Goal: Task Accomplishment & Management: Manage account settings

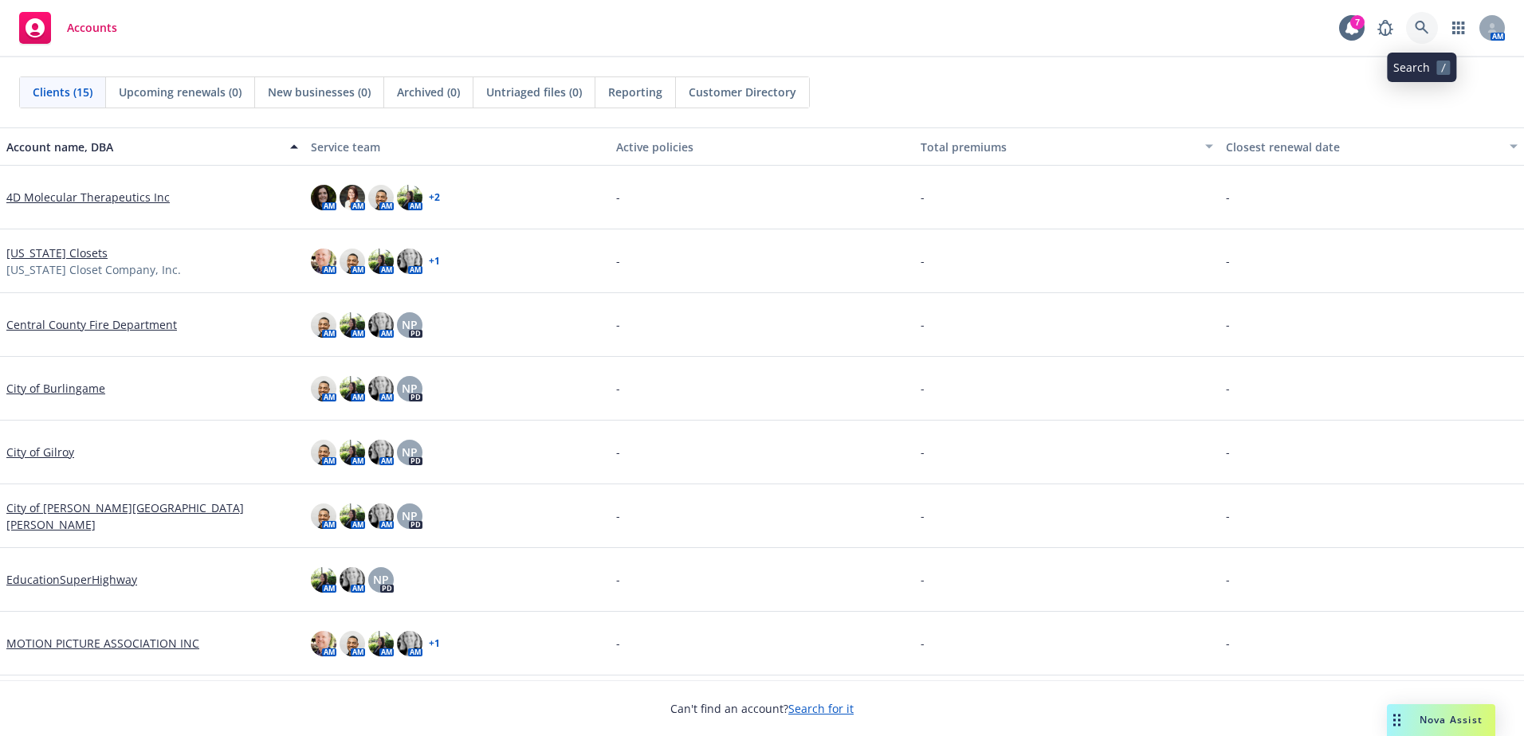
click at [1418, 27] on icon at bounding box center [1422, 28] width 14 height 14
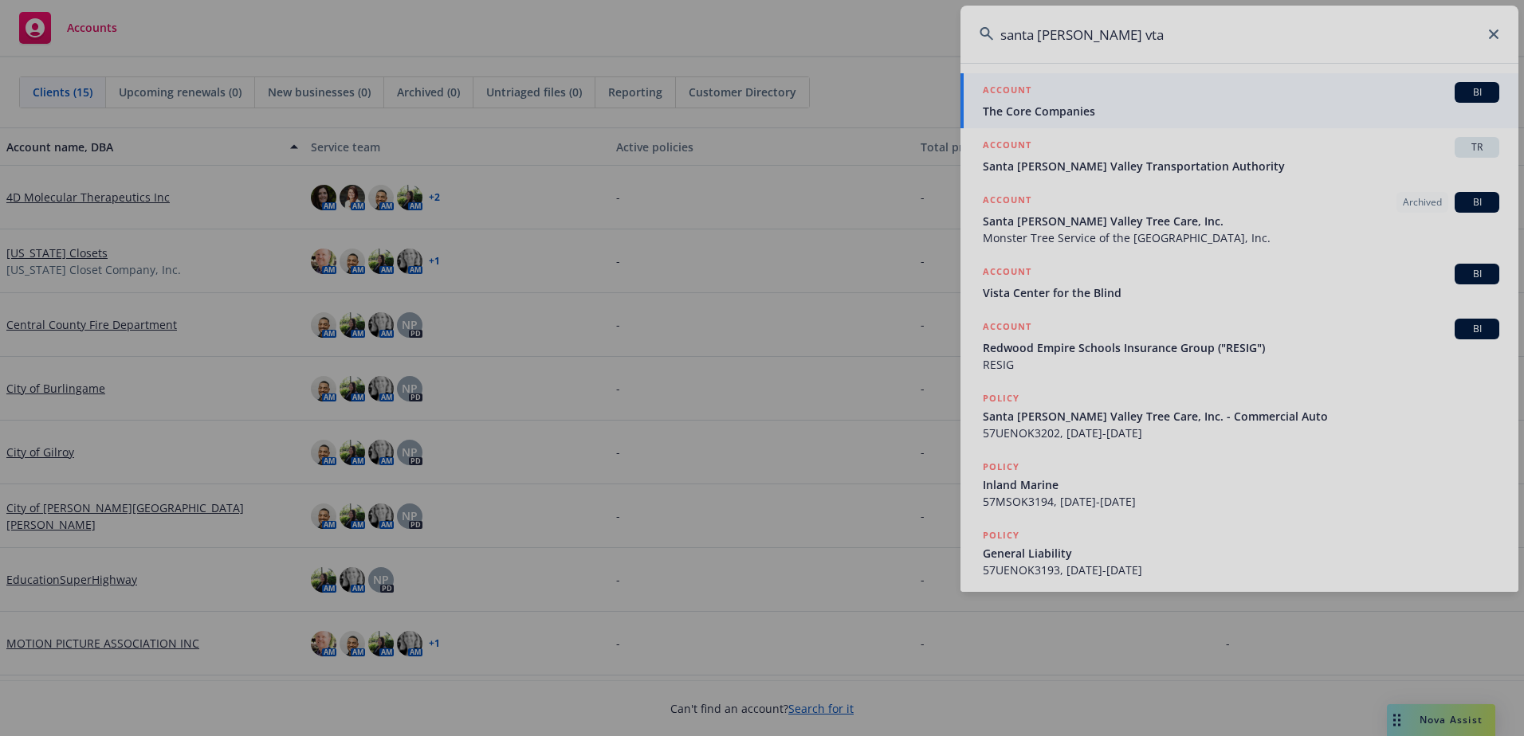
type input "santa clara vta"
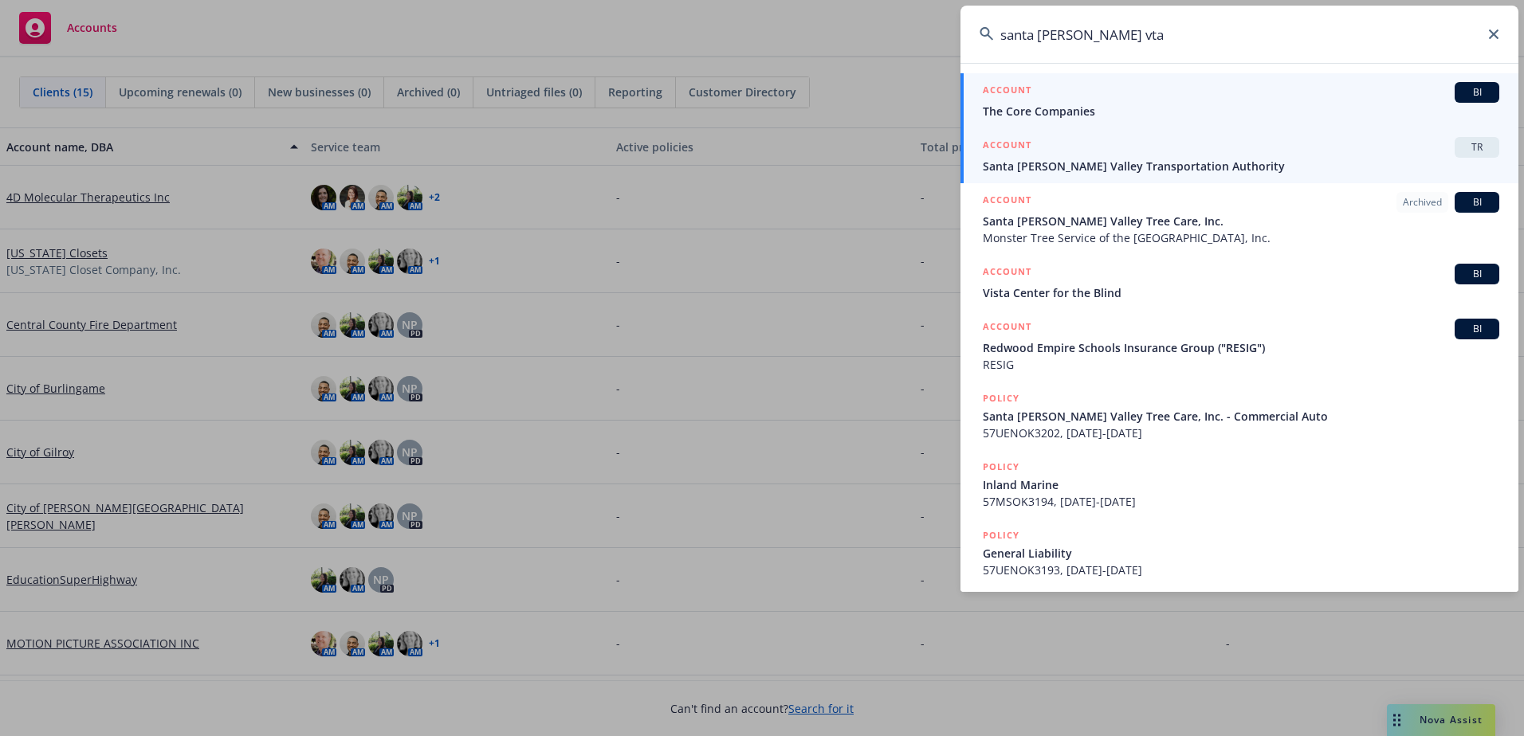
click at [1137, 163] on span "Santa [PERSON_NAME] Valley Transportation Authority" at bounding box center [1241, 166] width 516 height 17
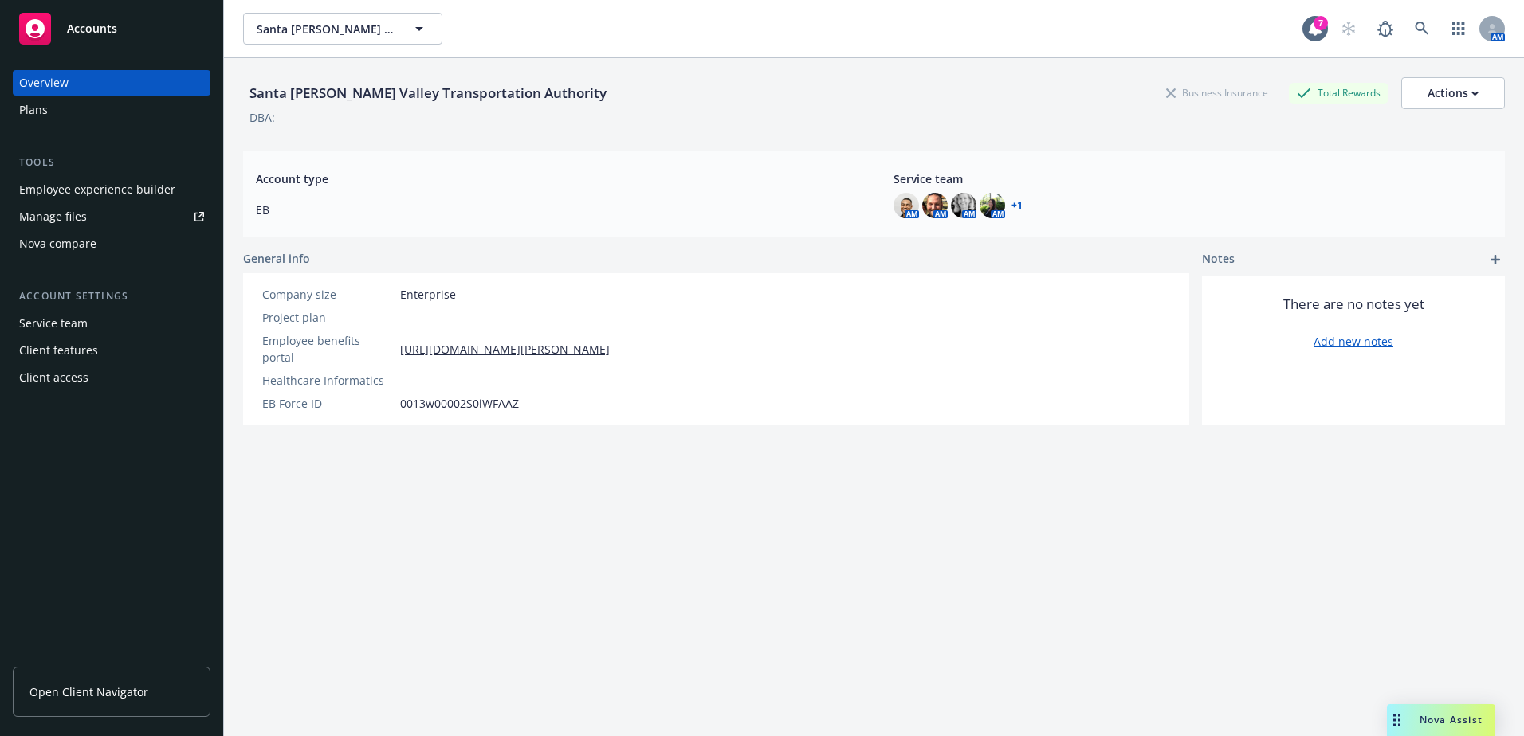
click at [69, 217] on div "Manage files" at bounding box center [53, 217] width 68 height 26
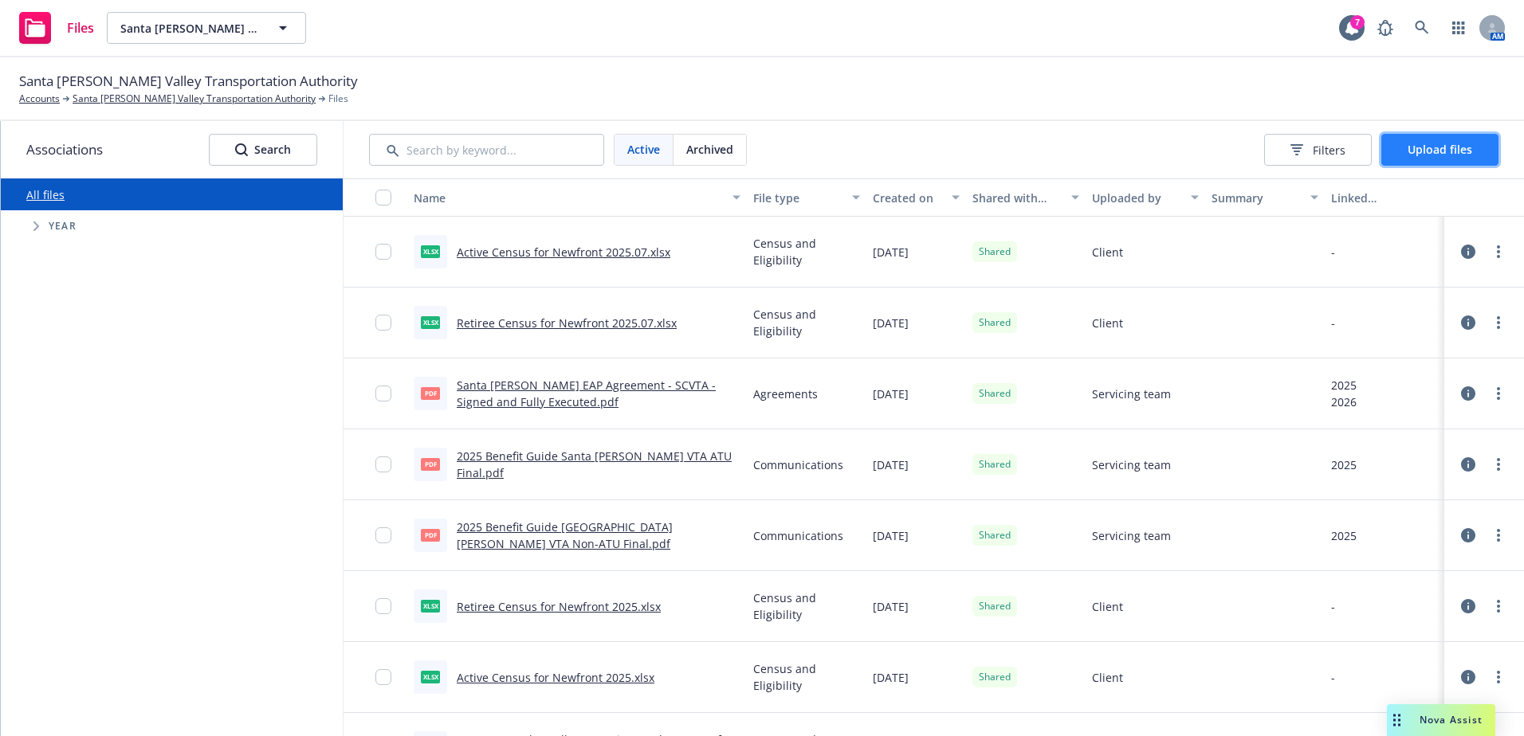
click at [1439, 150] on span "Upload files" at bounding box center [1440, 149] width 65 height 15
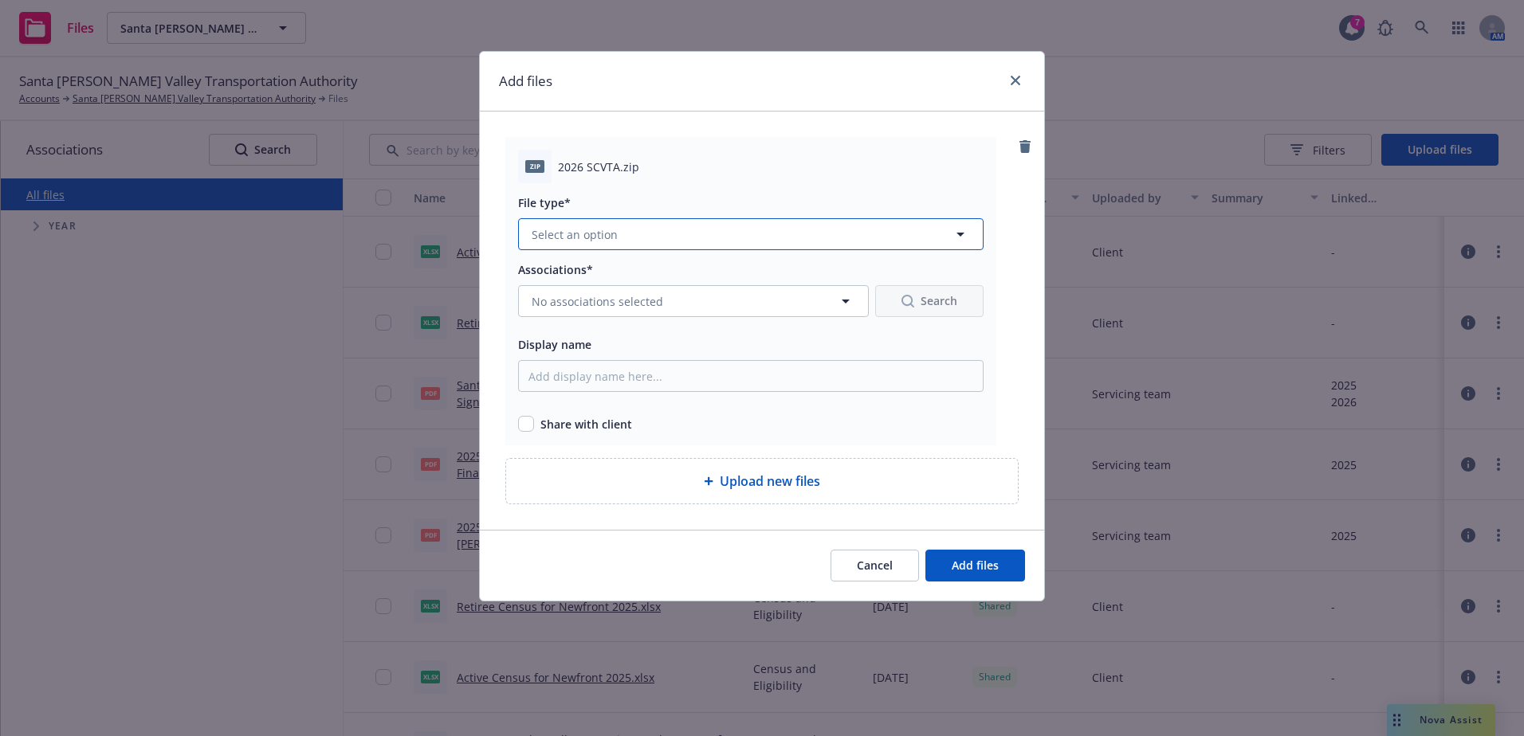
click at [630, 231] on button "Select an option" at bounding box center [750, 234] width 465 height 32
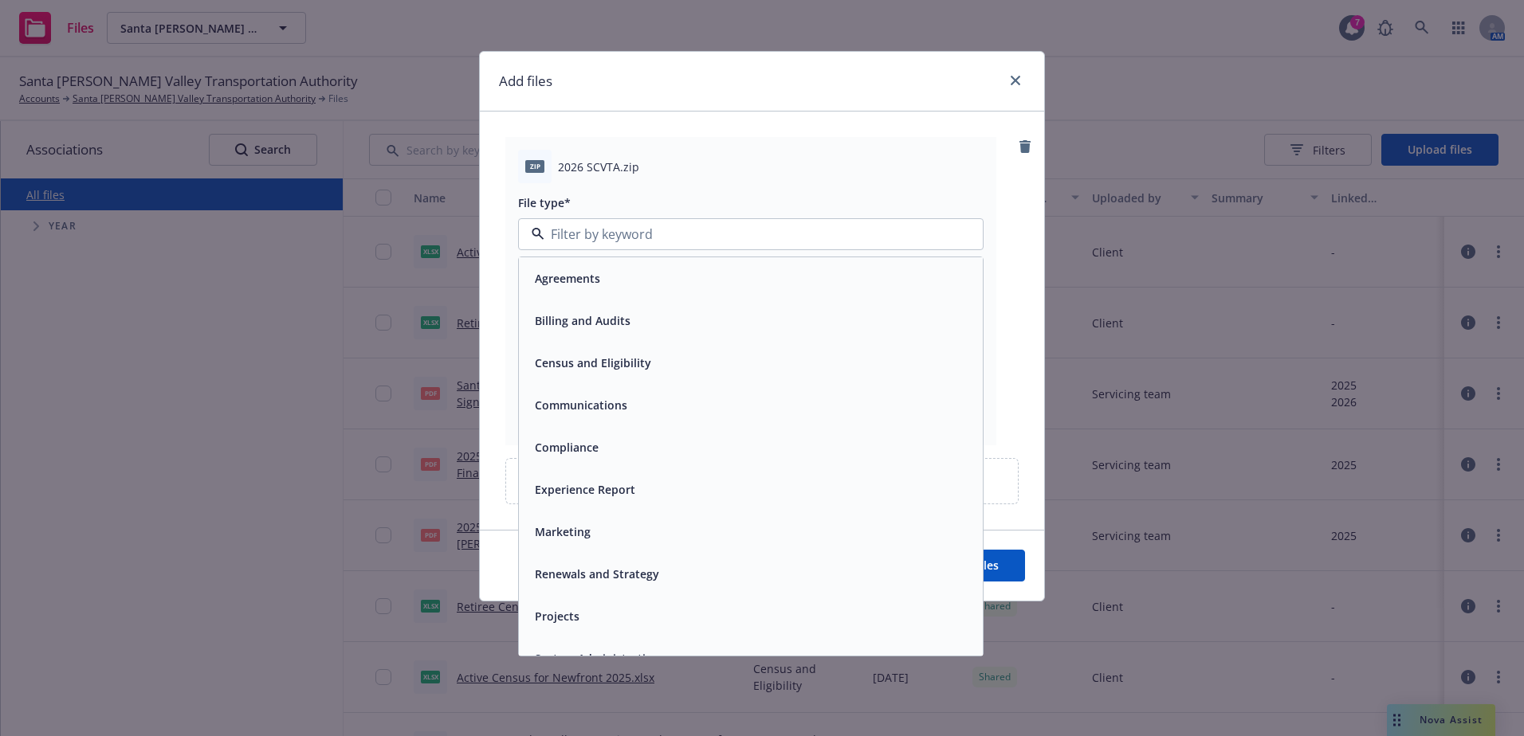
scroll to position [24, 0]
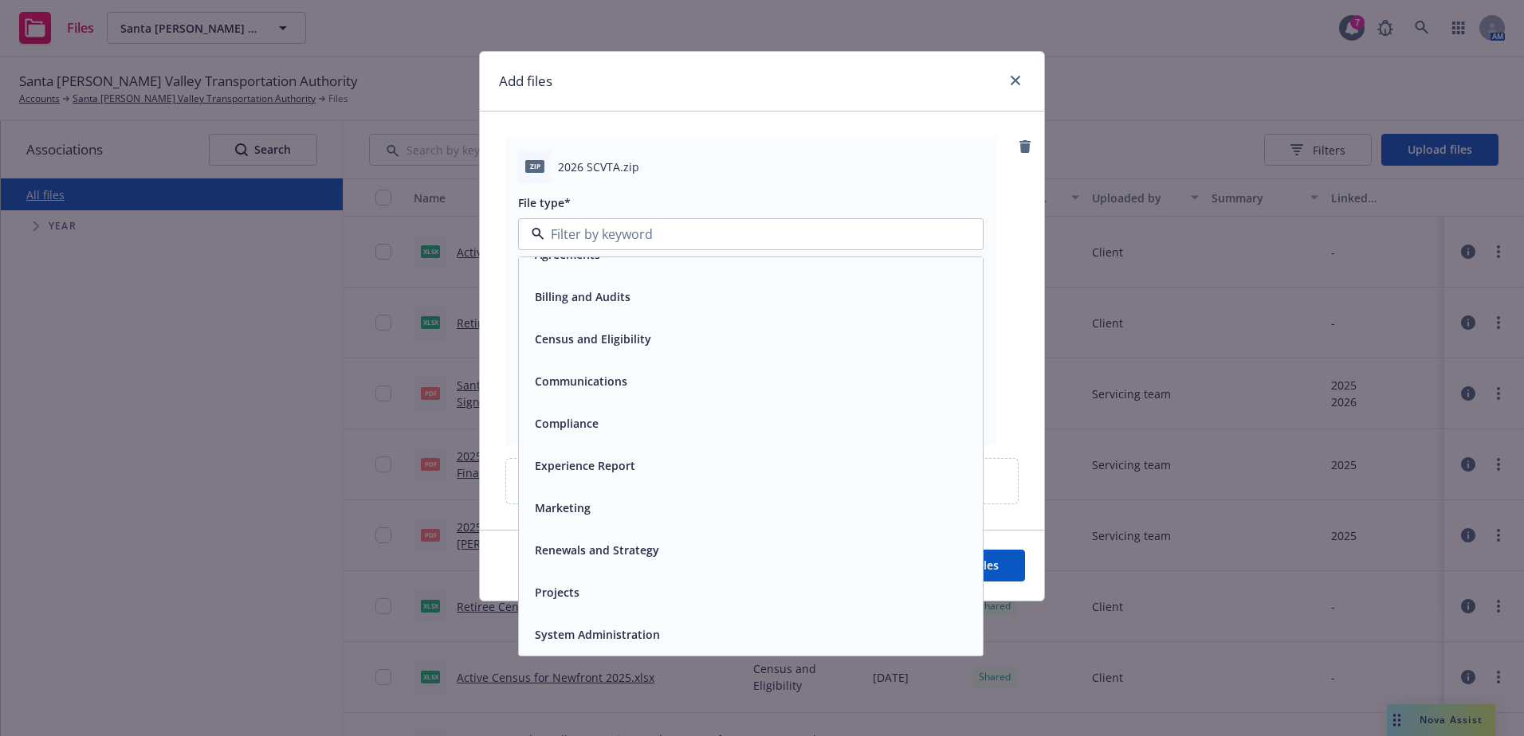
click at [577, 587] on span "Projects" at bounding box center [557, 592] width 45 height 17
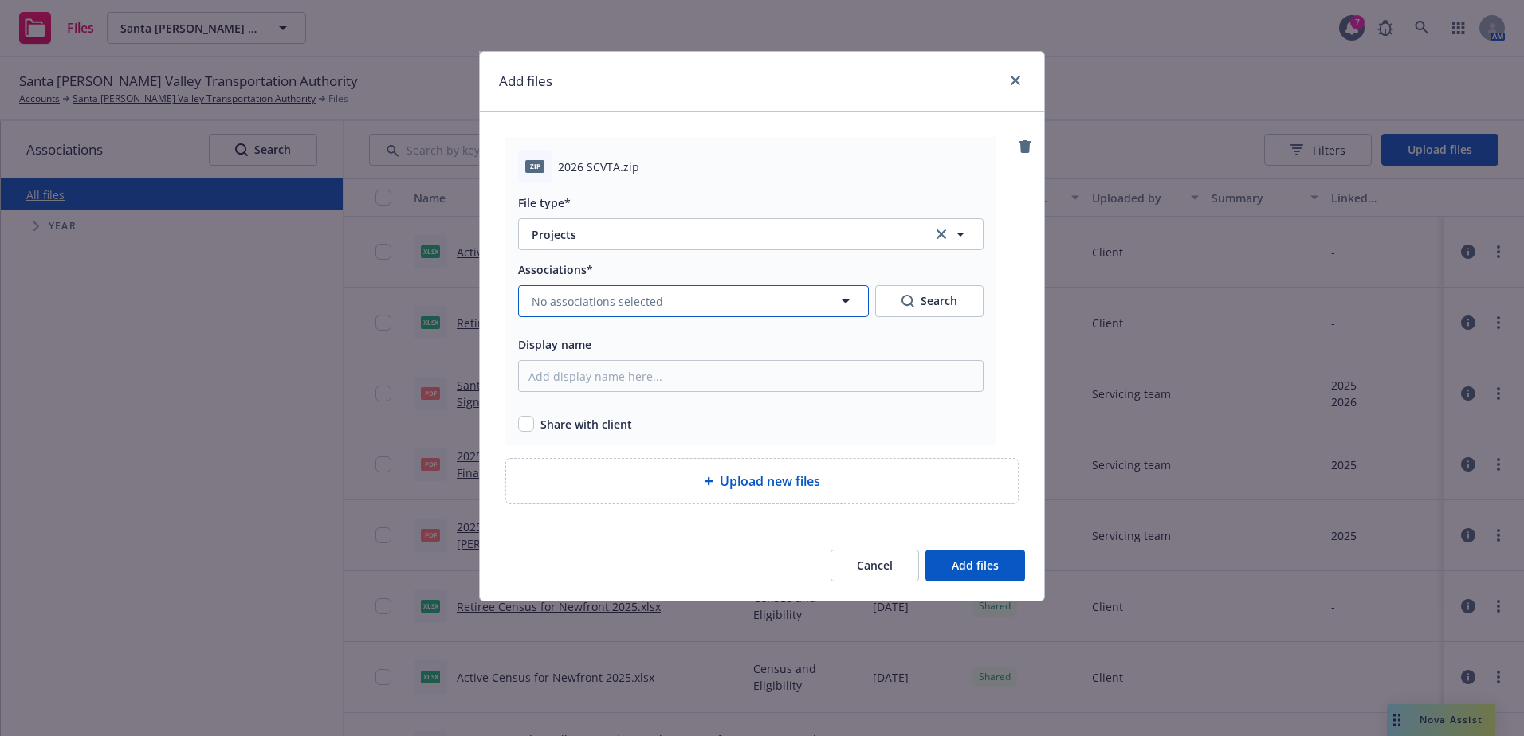
click at [591, 300] on span "No associations selected" at bounding box center [598, 301] width 132 height 17
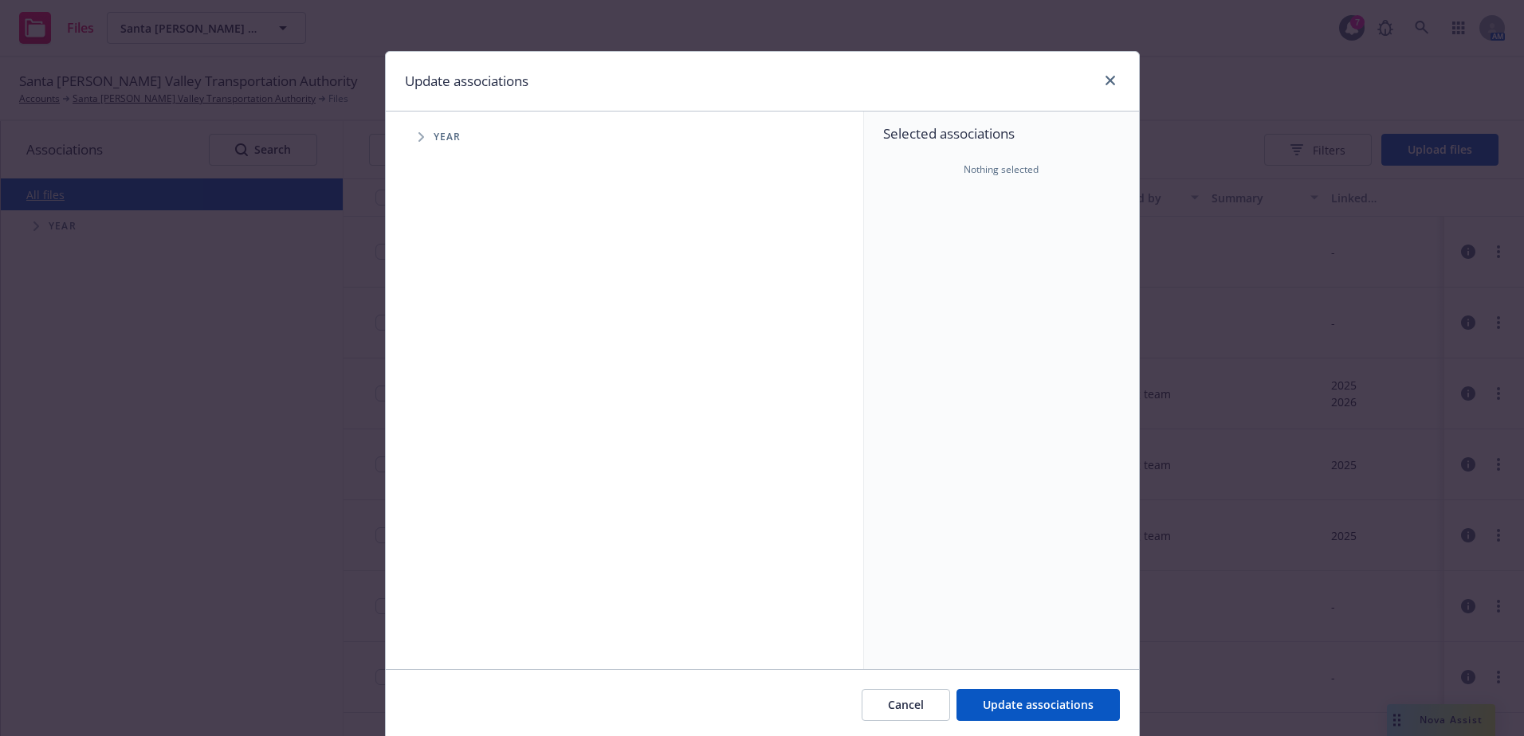
click at [434, 138] on span "Year" at bounding box center [448, 137] width 28 height 10
click at [418, 136] on span "Tree Example" at bounding box center [421, 137] width 26 height 26
click at [454, 389] on input "Tree Example" at bounding box center [462, 392] width 16 height 16
checkbox input "true"
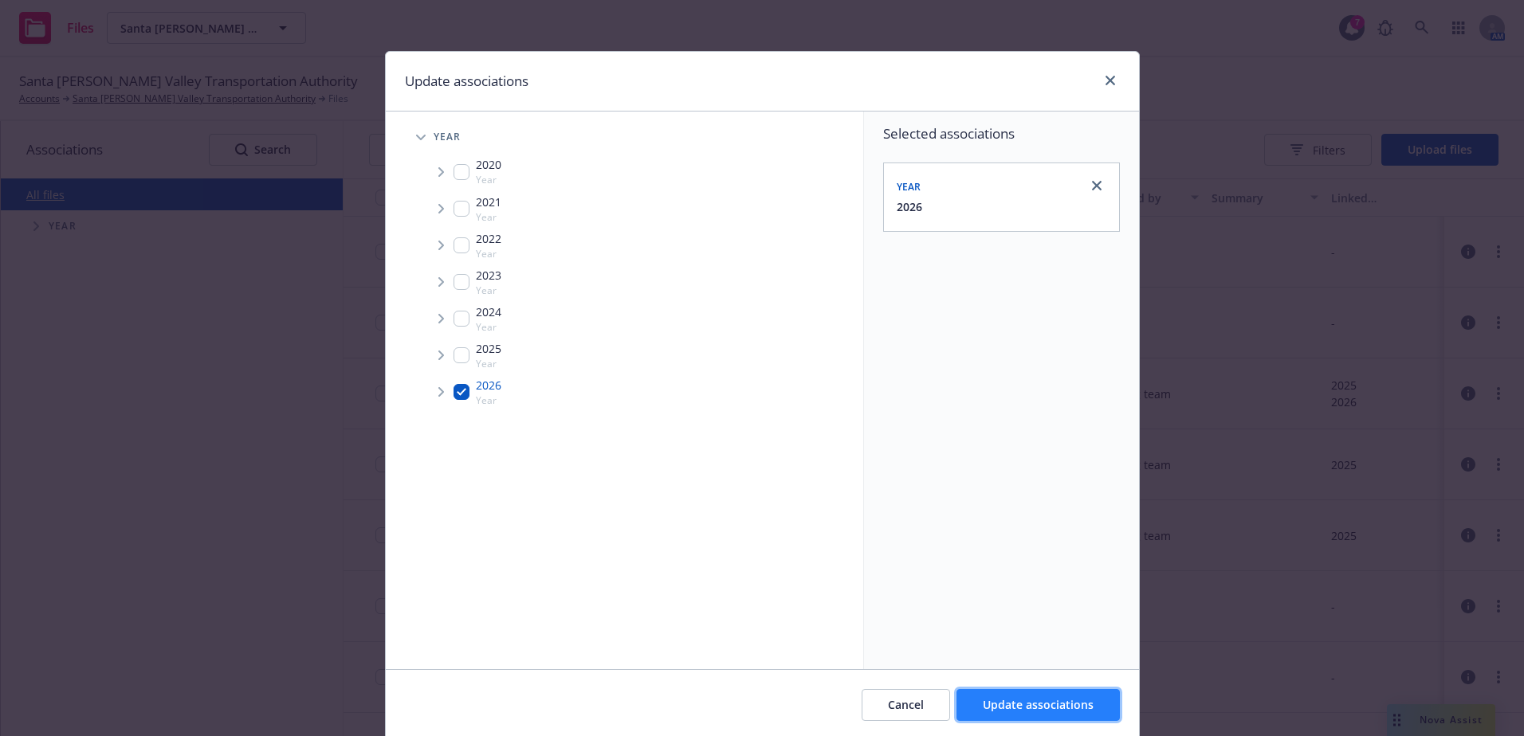
click at [1013, 699] on span "Update associations" at bounding box center [1038, 704] width 111 height 15
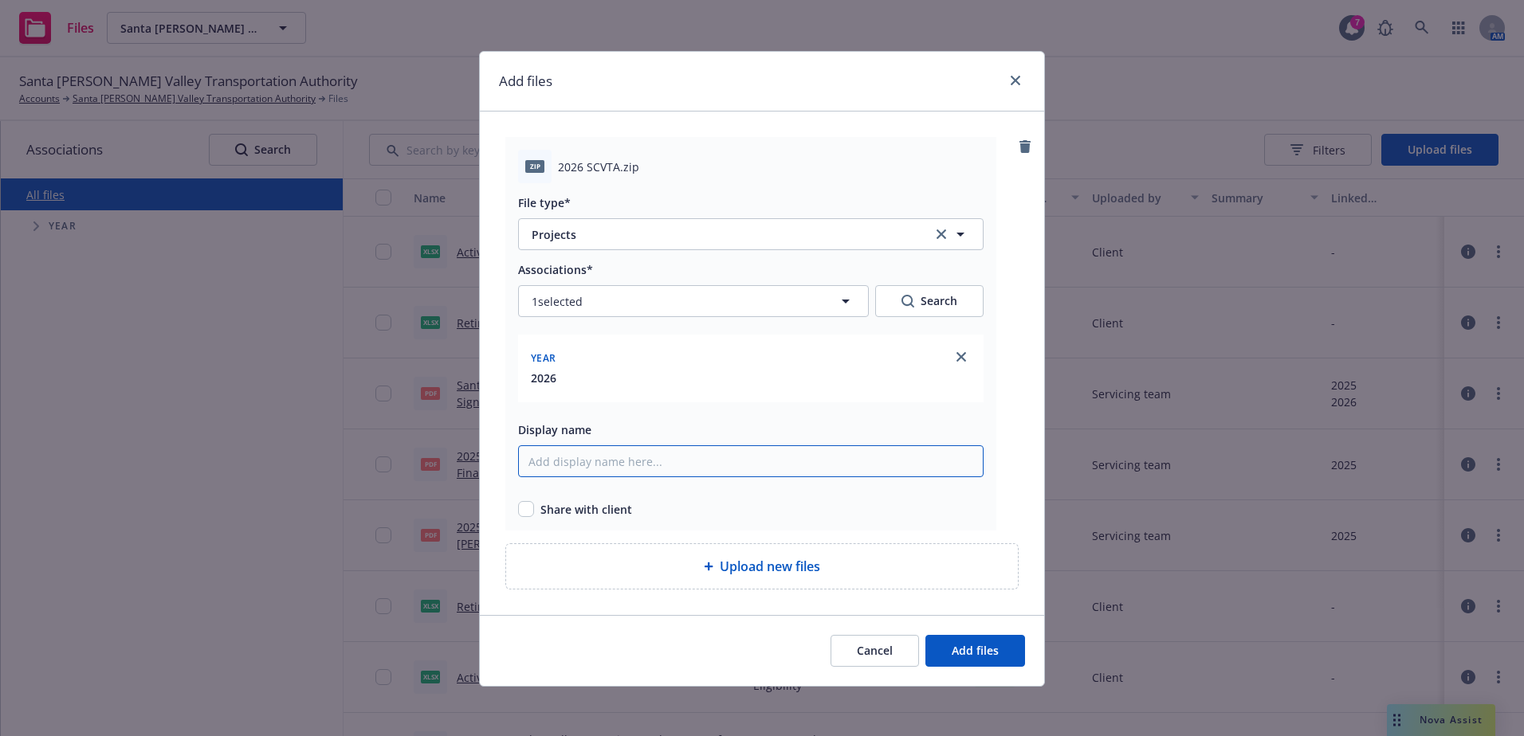
click at [550, 462] on input "Display name" at bounding box center [750, 462] width 465 height 32
type input "Benefit Summary Zip File"
click at [786, 565] on span "Upload new files" at bounding box center [770, 566] width 100 height 19
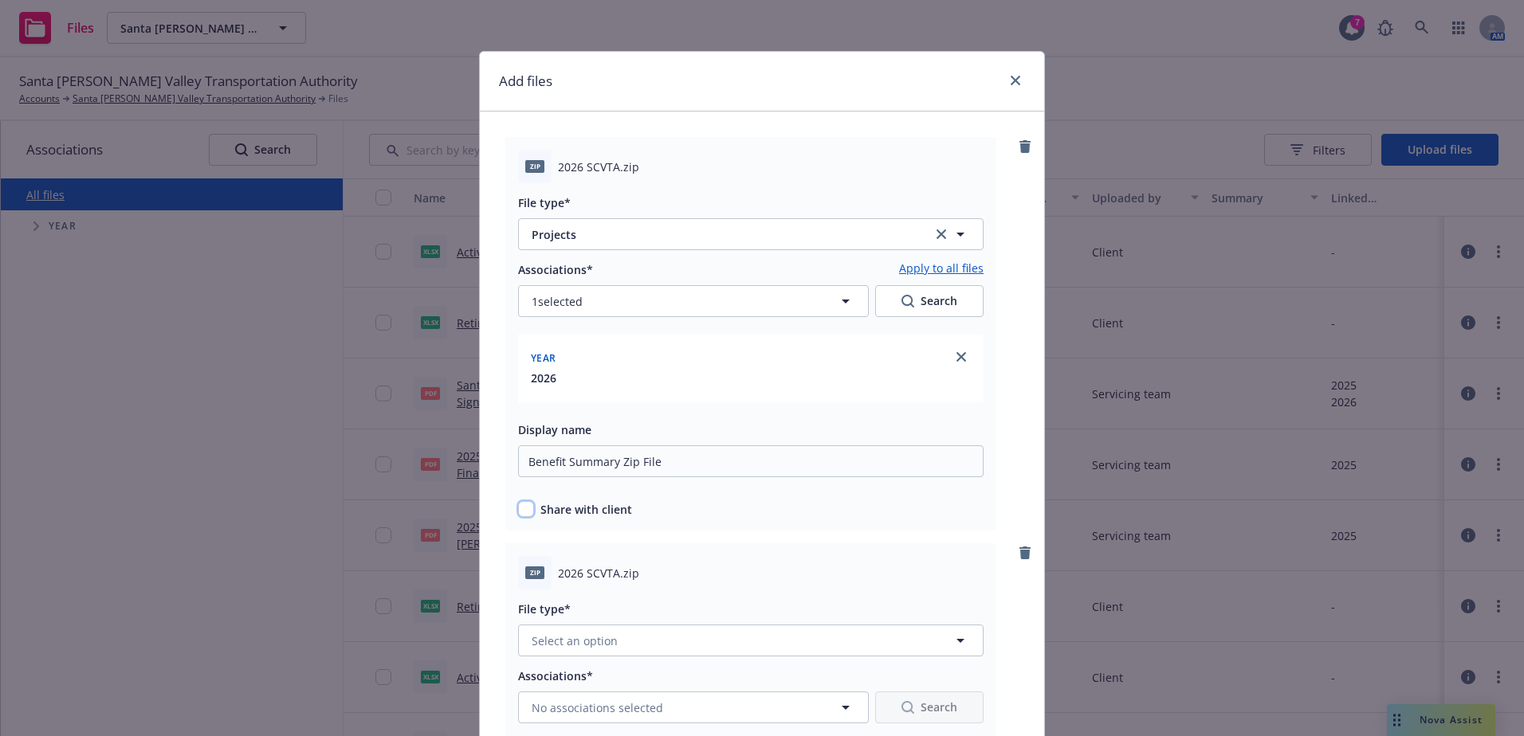
click at [524, 509] on input "checkbox" at bounding box center [526, 509] width 16 height 16
checkbox input "true"
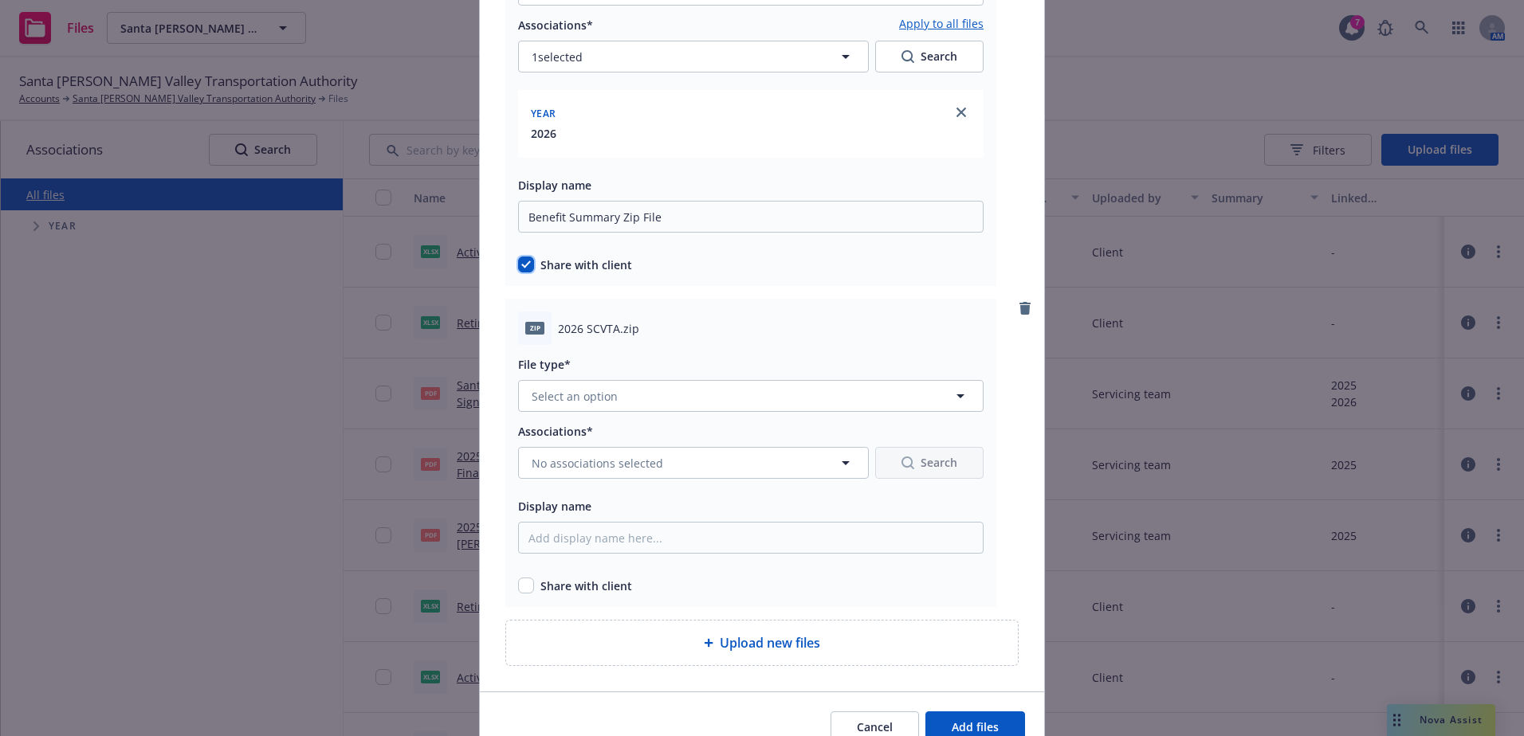
scroll to position [319, 0]
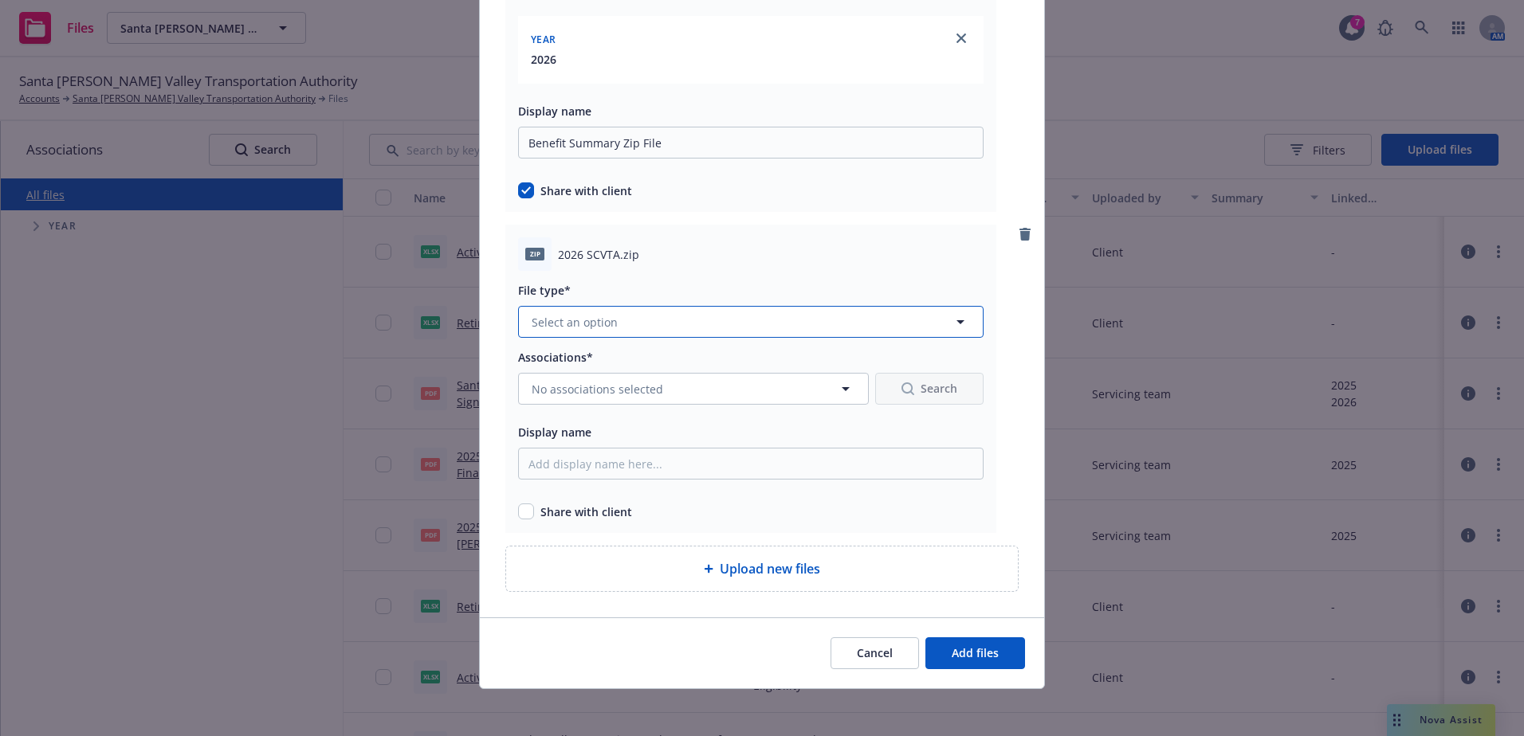
click at [617, 317] on button "Select an option" at bounding box center [750, 322] width 465 height 32
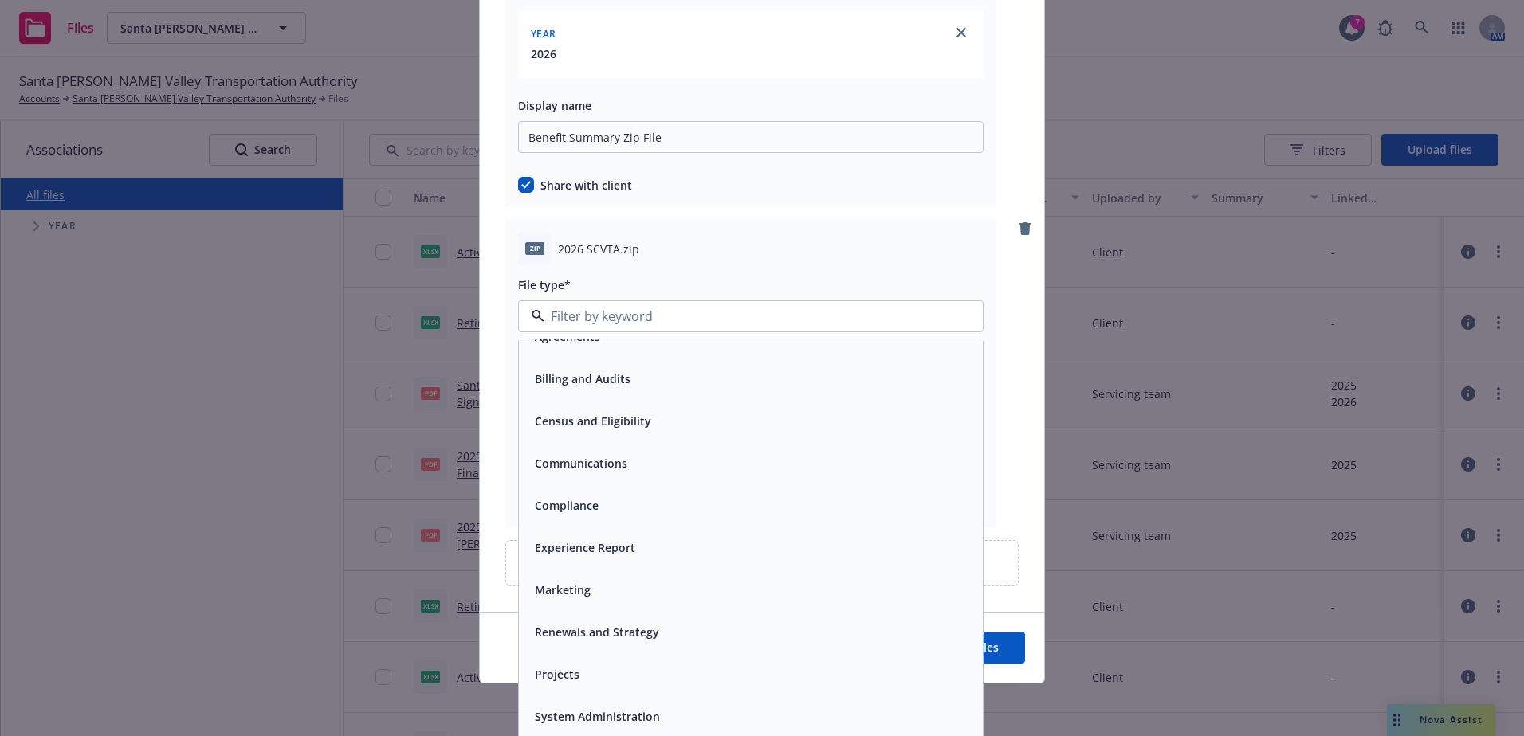
scroll to position [327, 0]
click at [590, 668] on div "Projects" at bounding box center [750, 672] width 445 height 23
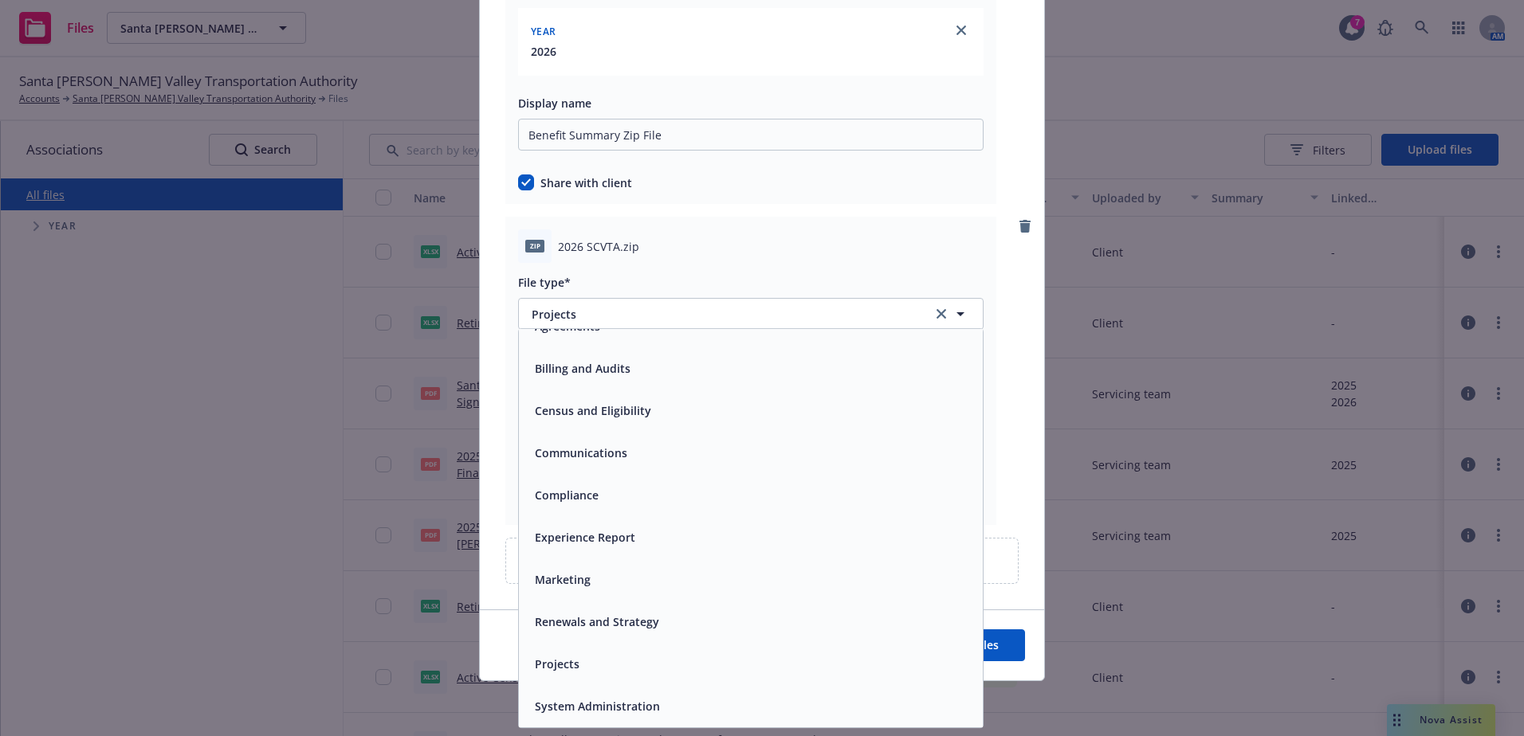
scroll to position [323, 0]
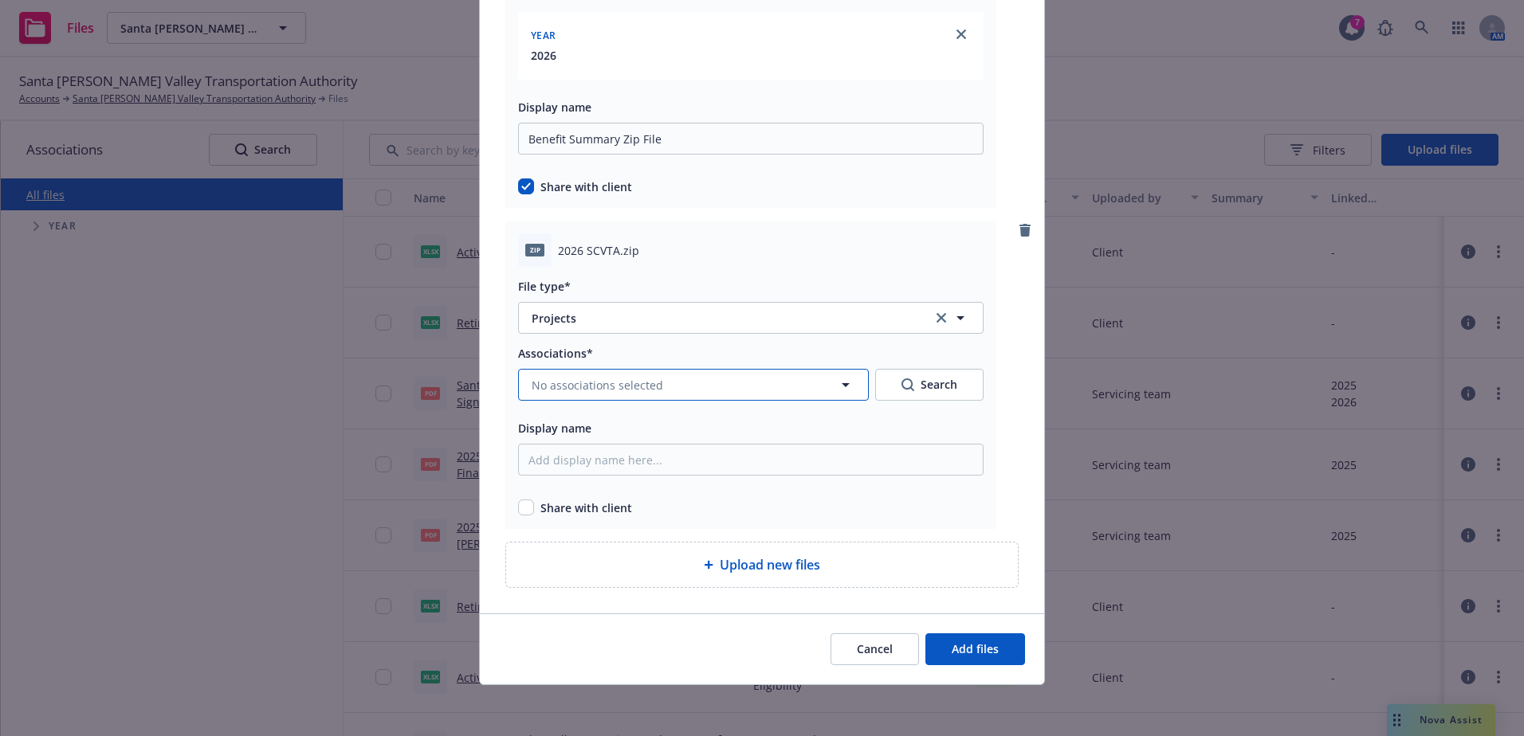
click at [579, 387] on span "No associations selected" at bounding box center [598, 385] width 132 height 17
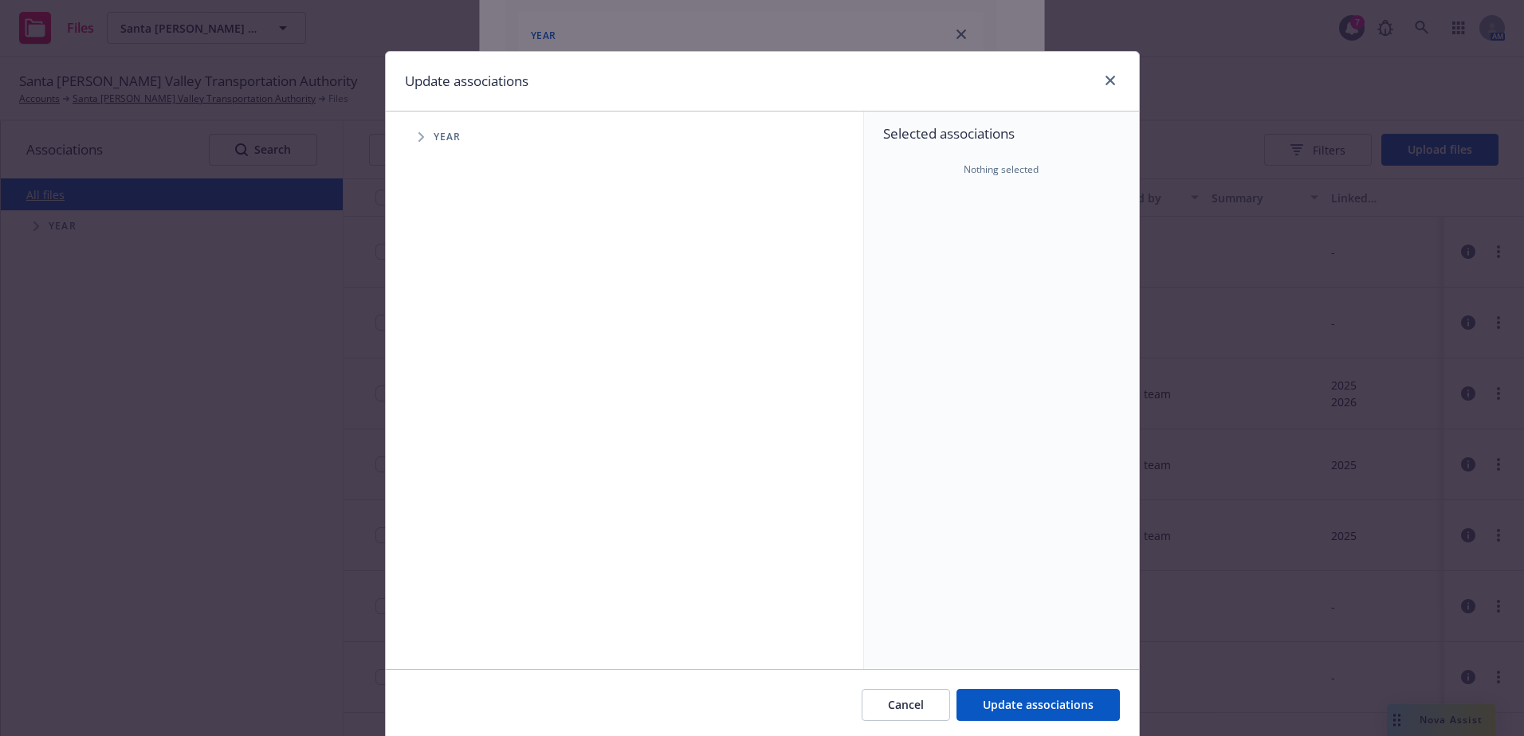
click at [434, 136] on span "Year" at bounding box center [448, 137] width 28 height 10
click at [418, 138] on span "Tree Example" at bounding box center [421, 137] width 26 height 26
click at [454, 390] on input "Tree Example" at bounding box center [462, 392] width 16 height 16
checkbox input "true"
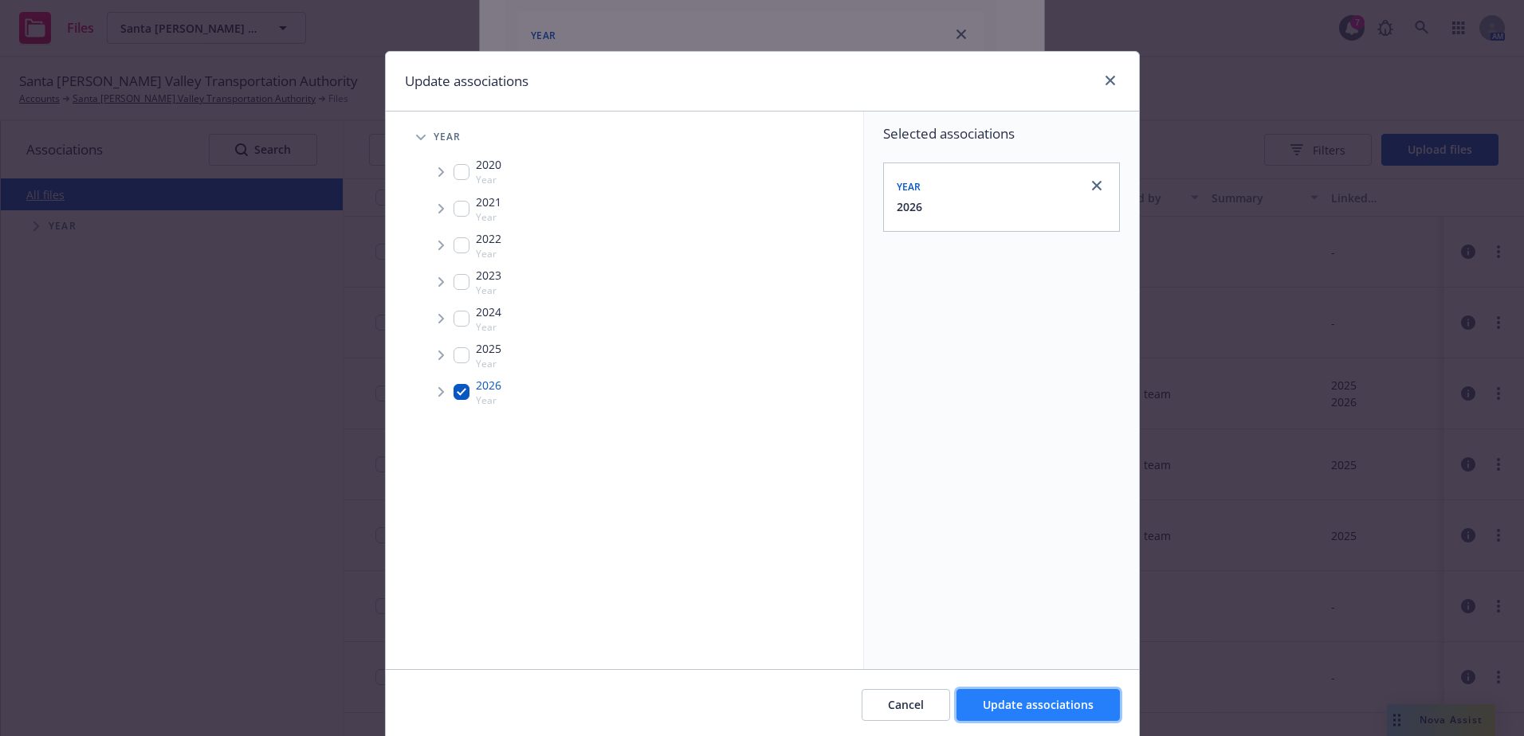
click at [1039, 703] on span "Update associations" at bounding box center [1038, 704] width 111 height 15
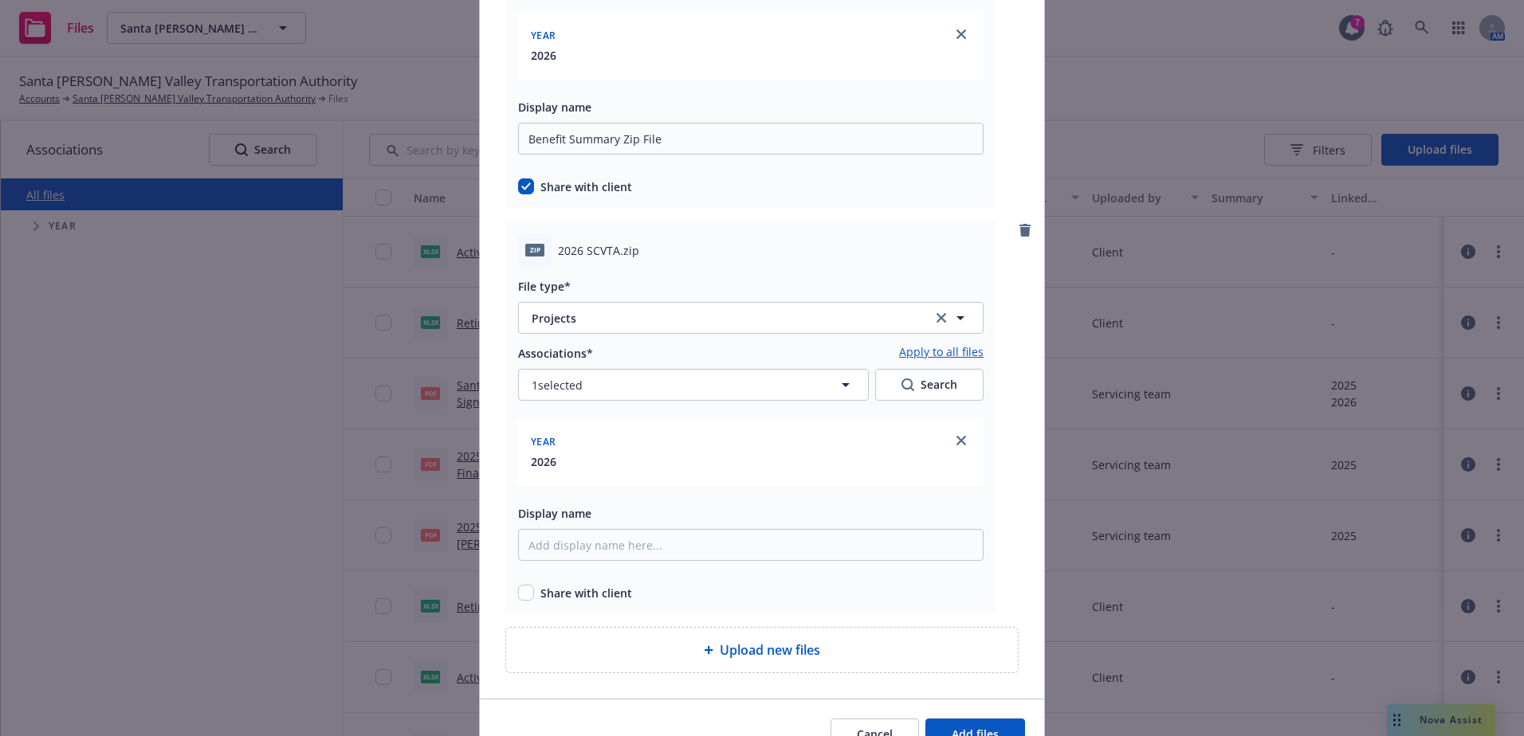
scroll to position [408, 0]
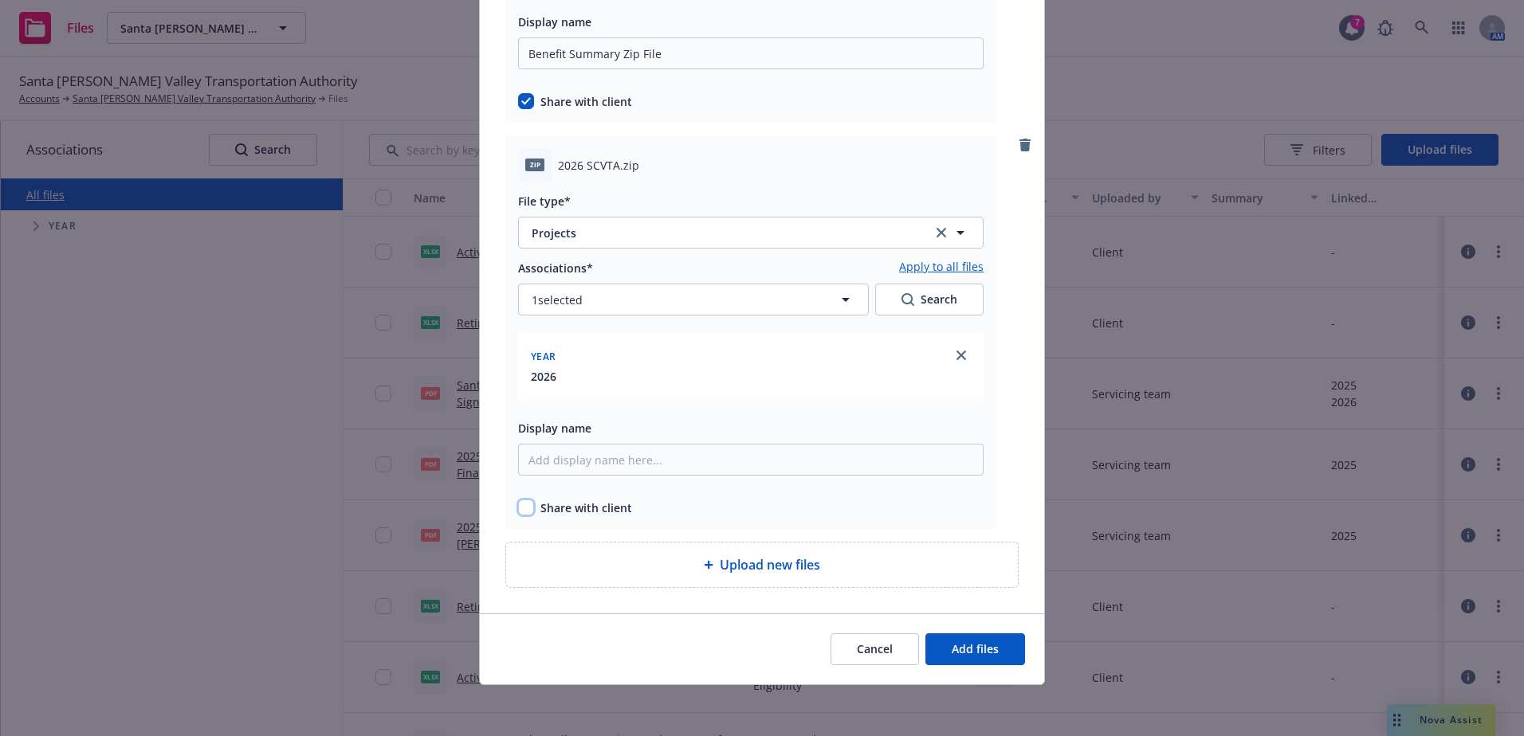
click at [519, 509] on input "checkbox" at bounding box center [526, 508] width 16 height 16
checkbox input "true"
click at [621, 450] on input "Display name" at bounding box center [750, 460] width 465 height 32
type input "2026 Zip File Benefit Summaries"
click at [986, 652] on span "Add files" at bounding box center [975, 649] width 47 height 15
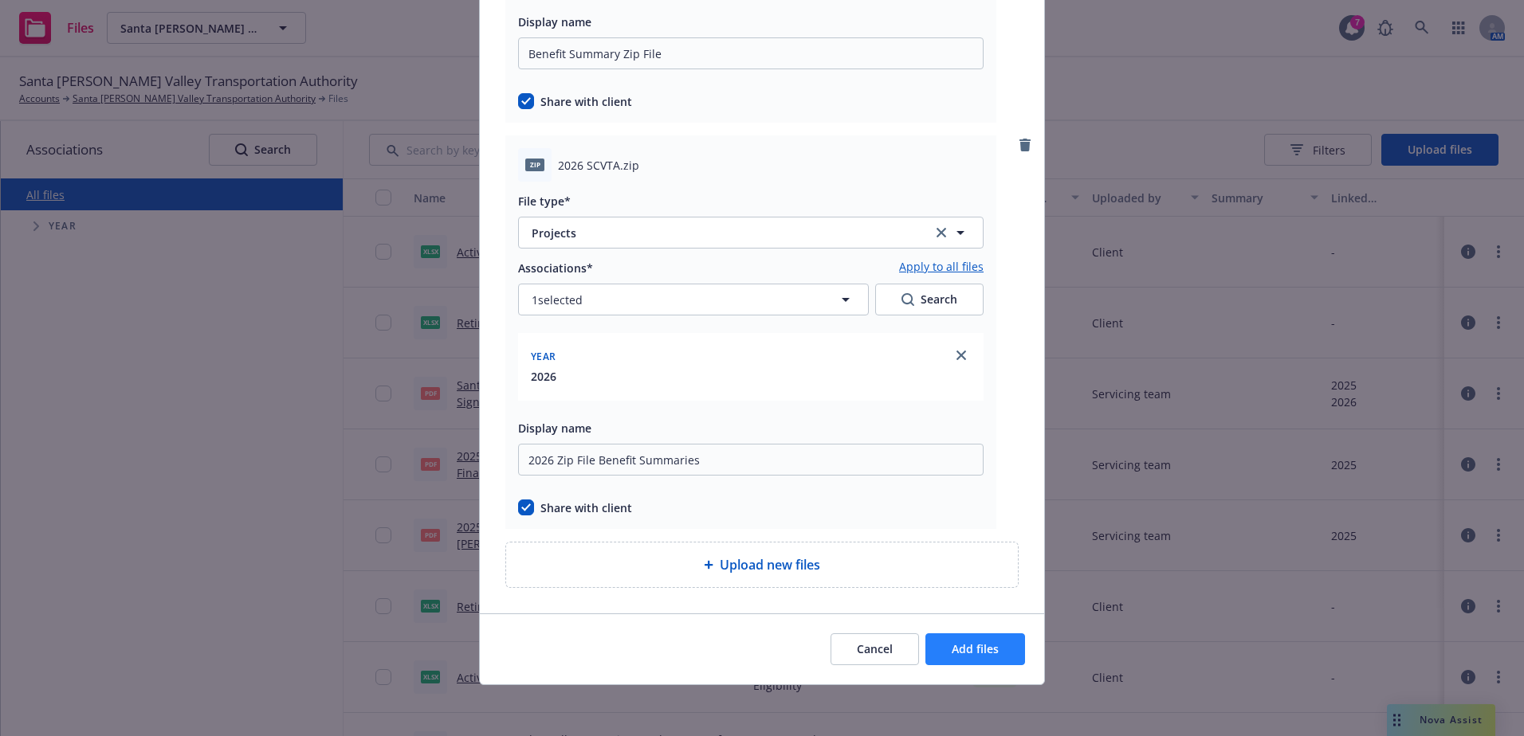
scroll to position [349, 0]
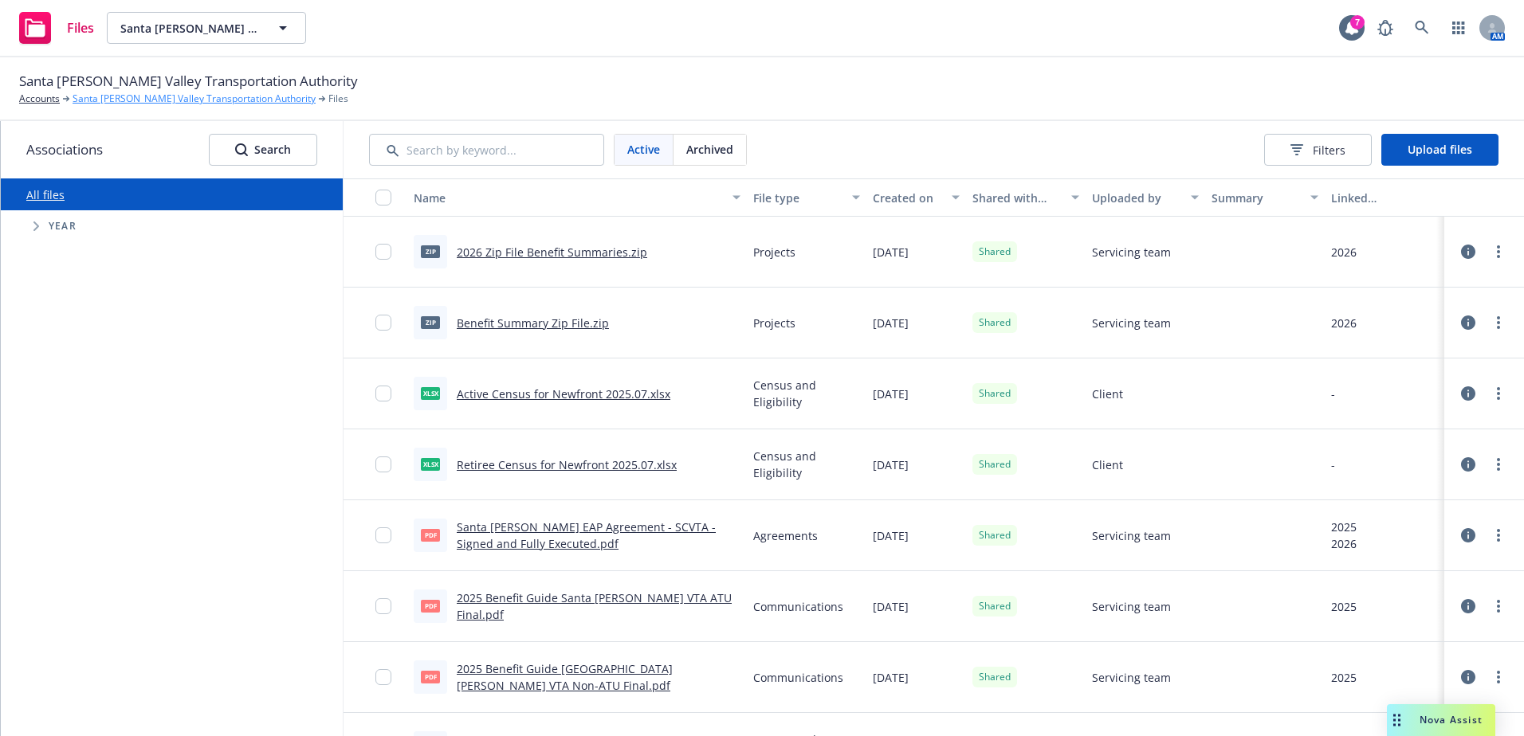
click at [214, 96] on link "Santa [PERSON_NAME] Valley Transportation Authority" at bounding box center [194, 99] width 243 height 14
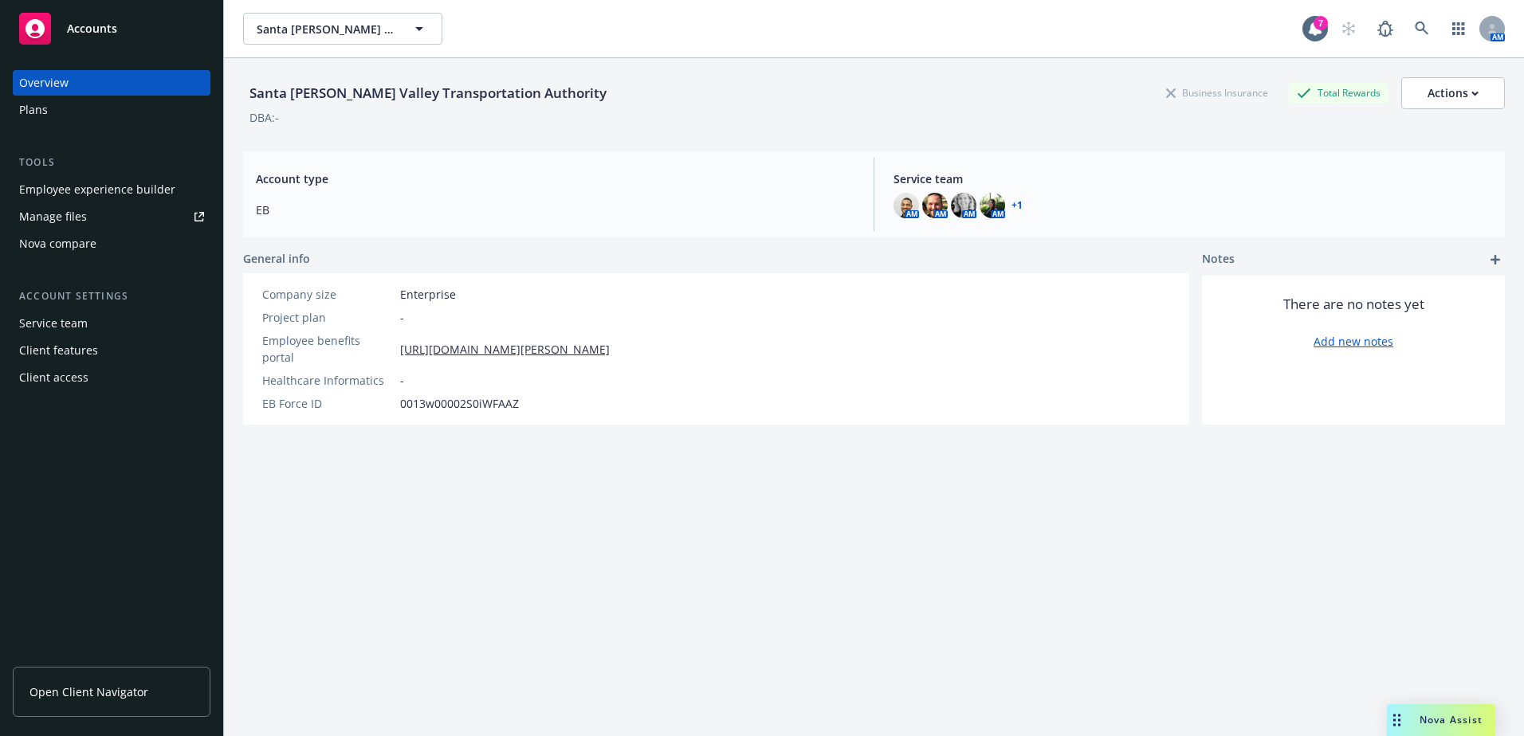
click at [93, 691] on span "Open Client Navigator" at bounding box center [88, 692] width 119 height 17
click at [65, 213] on div "Manage files" at bounding box center [53, 217] width 68 height 26
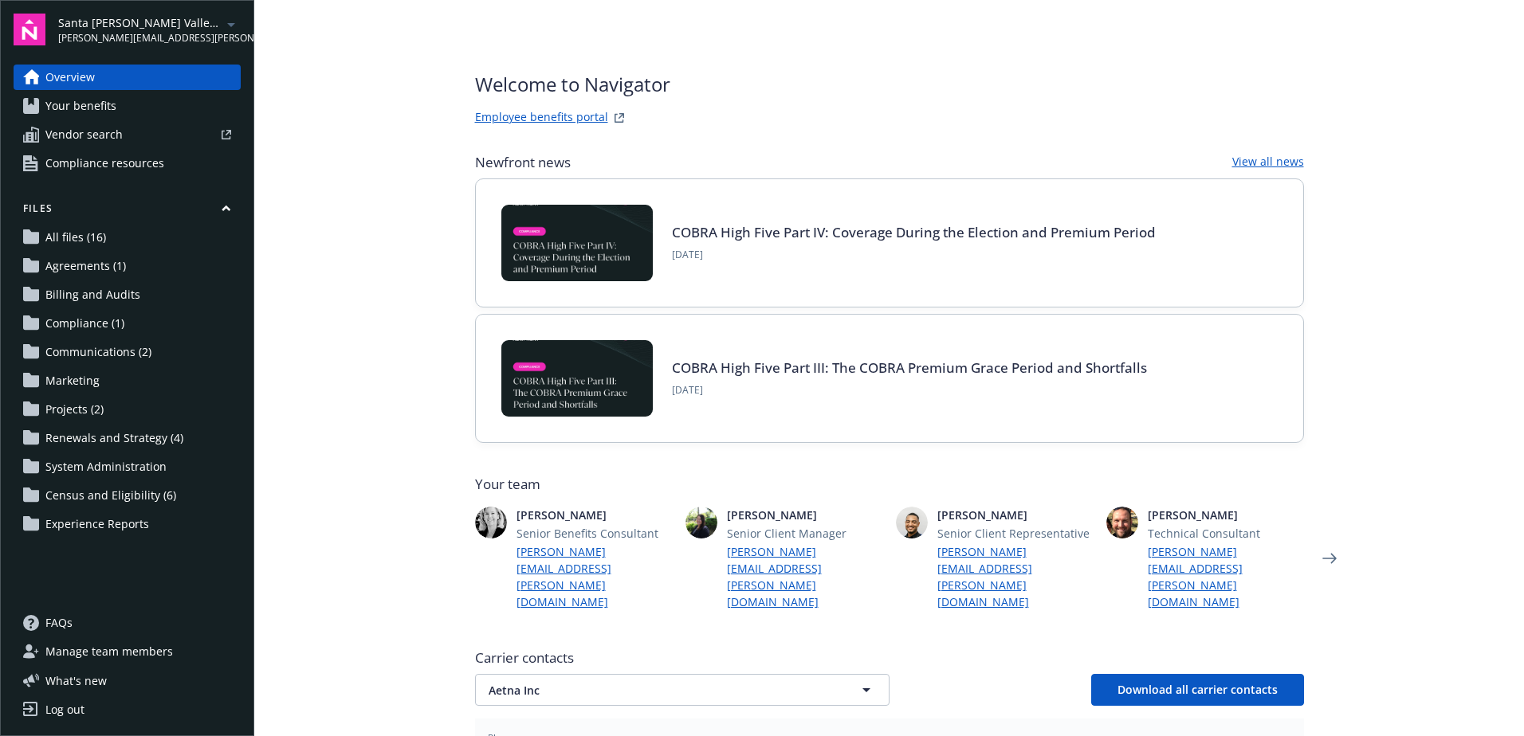
click at [75, 410] on span "Projects (2)" at bounding box center [74, 410] width 58 height 26
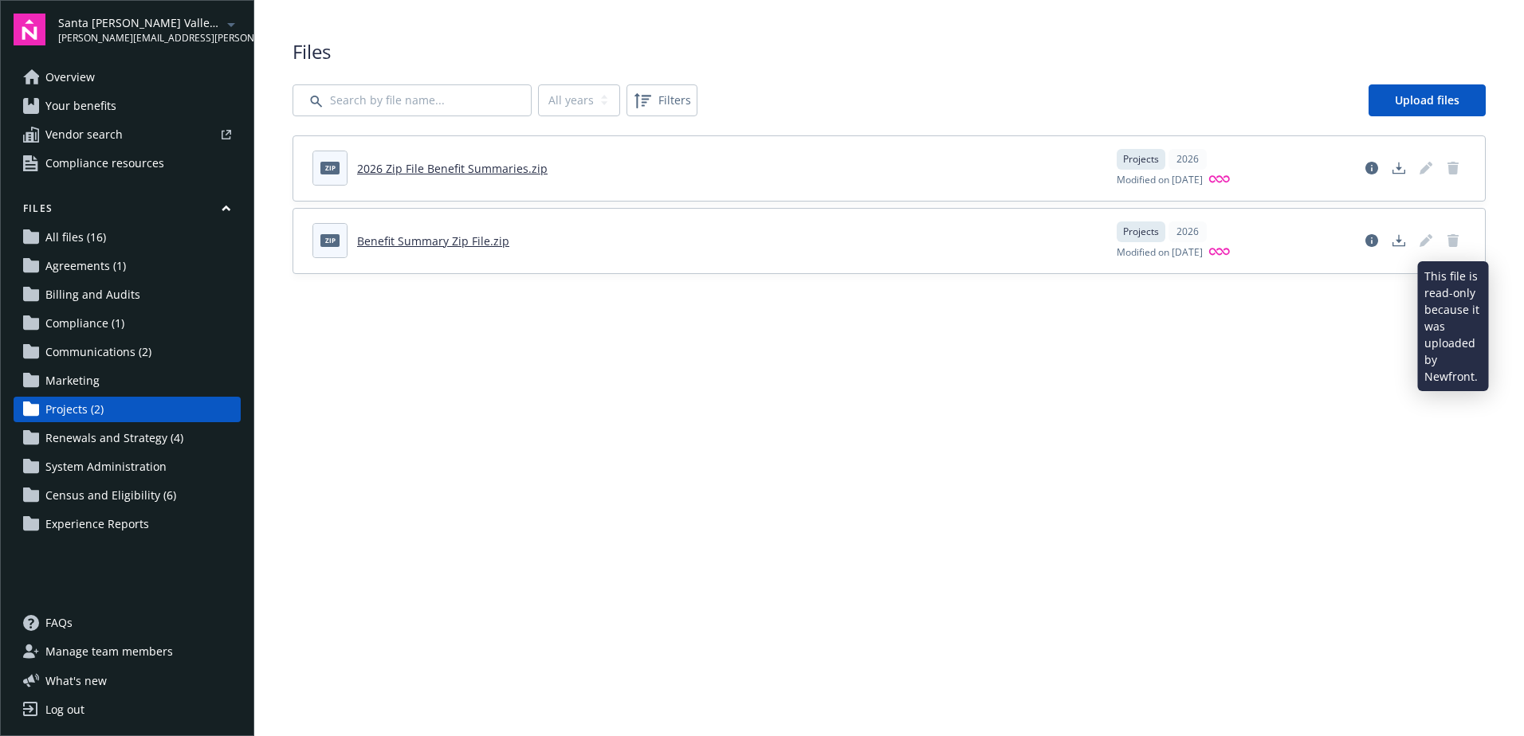
click at [1447, 243] on icon "Delete document" at bounding box center [1453, 240] width 13 height 13
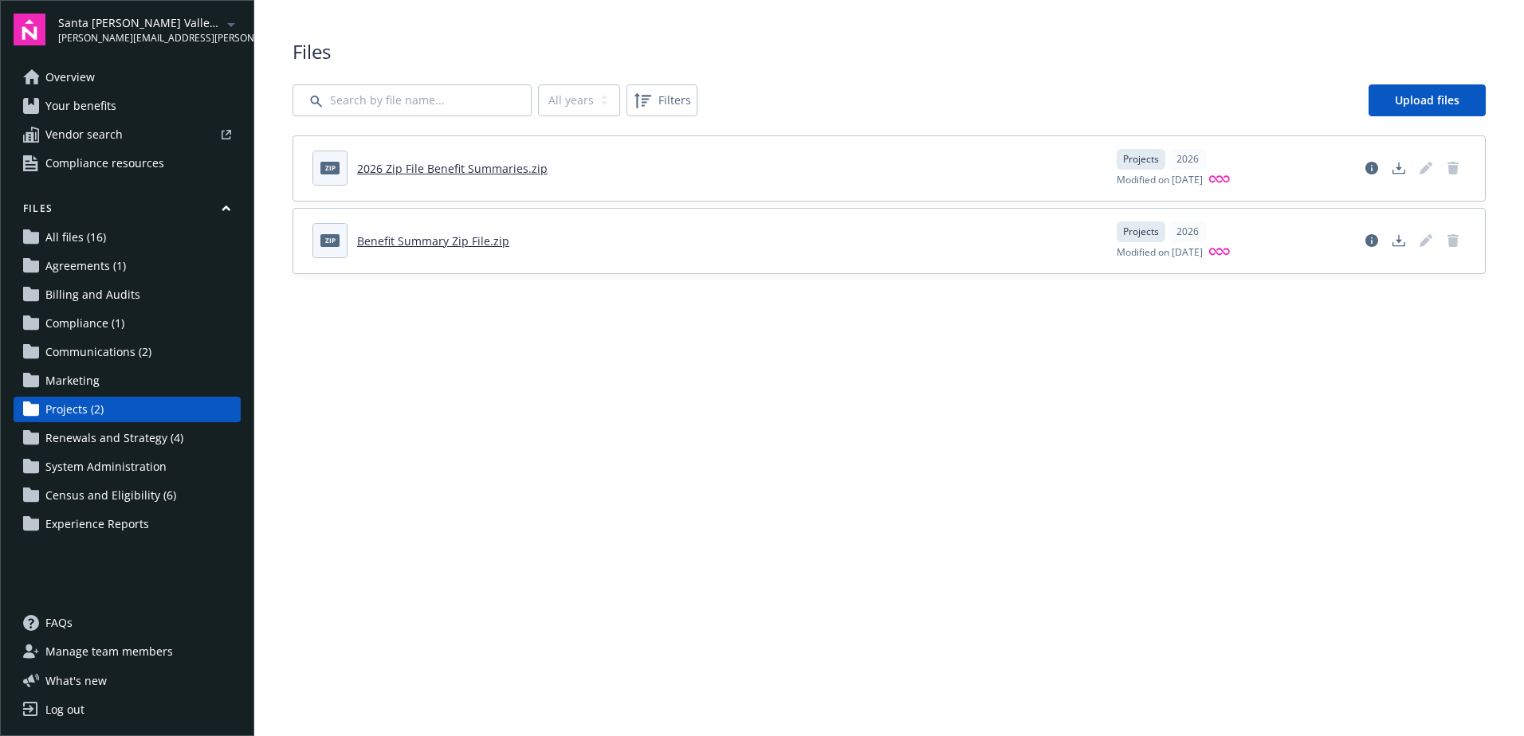
click at [397, 164] on link "2026 Zip File Benefit Summaries.zip" at bounding box center [452, 168] width 190 height 15
click at [704, 407] on main "Upload progress Files All years 2026 Filters Upload files zip 2026 Zip File Ben…" at bounding box center [889, 368] width 1270 height 736
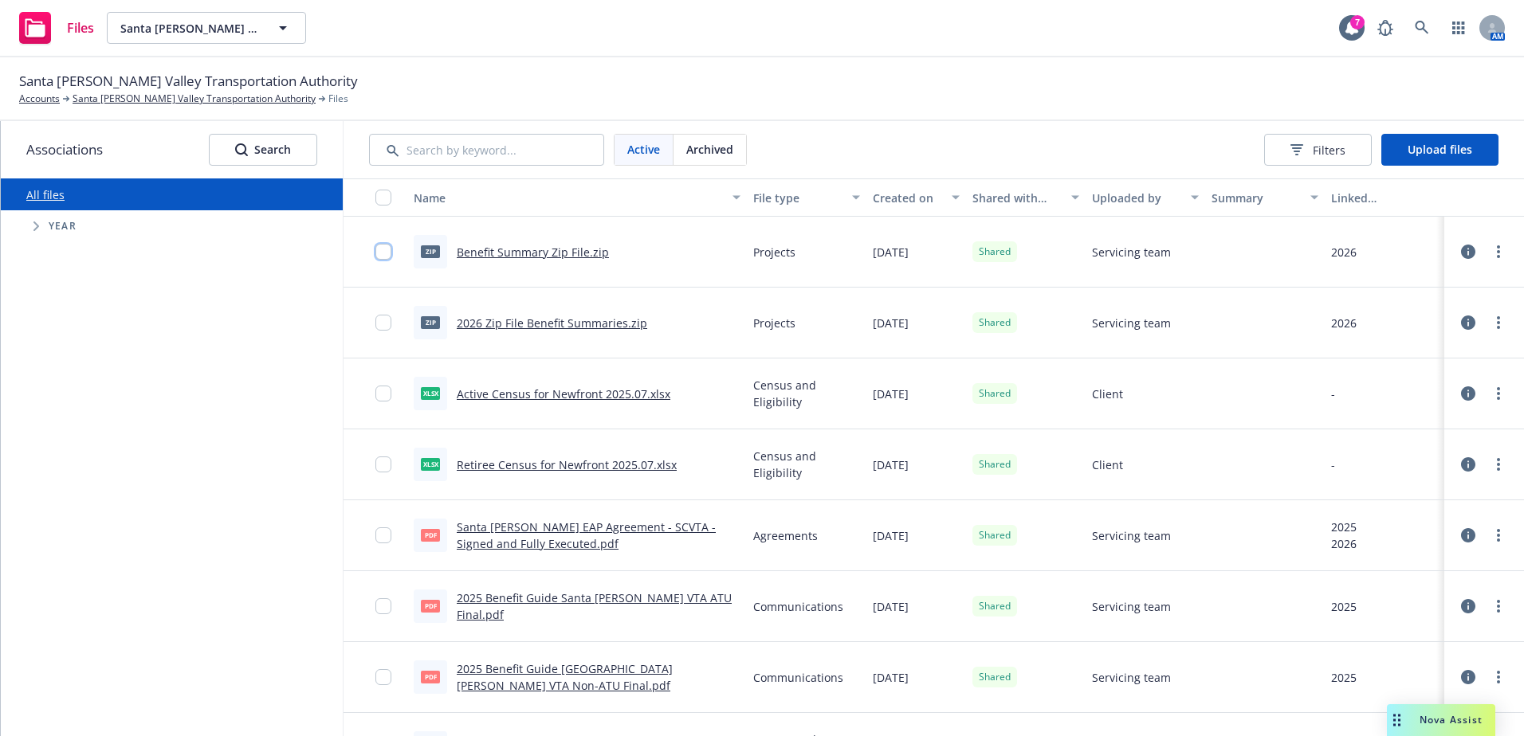
click at [375, 249] on input "checkbox" at bounding box center [383, 252] width 16 height 16
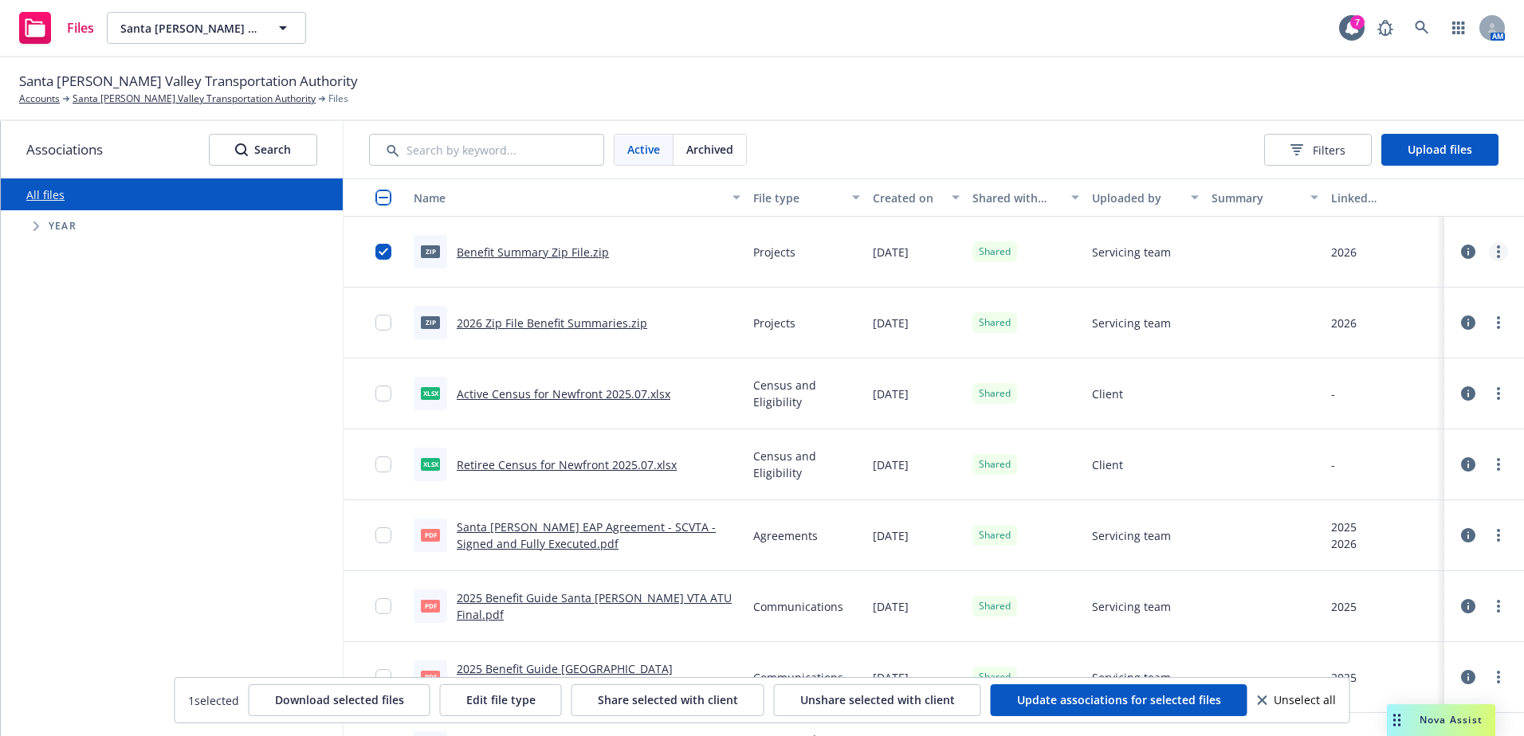
click at [1489, 245] on link "more" at bounding box center [1498, 251] width 19 height 19
click at [1377, 310] on link "Archive" at bounding box center [1416, 316] width 159 height 32
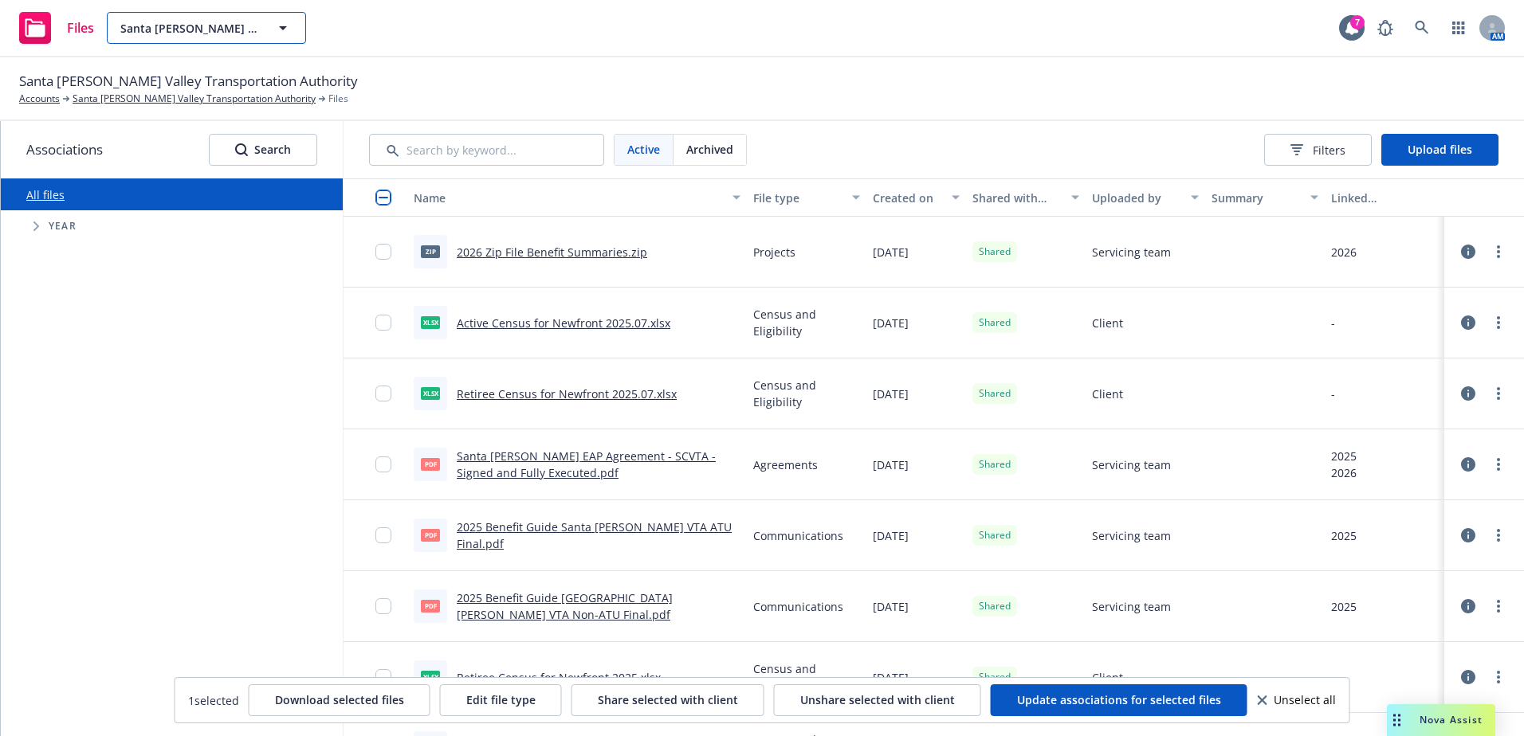
click at [158, 27] on span "Santa [PERSON_NAME] Valley Transportation Authority" at bounding box center [189, 28] width 138 height 17
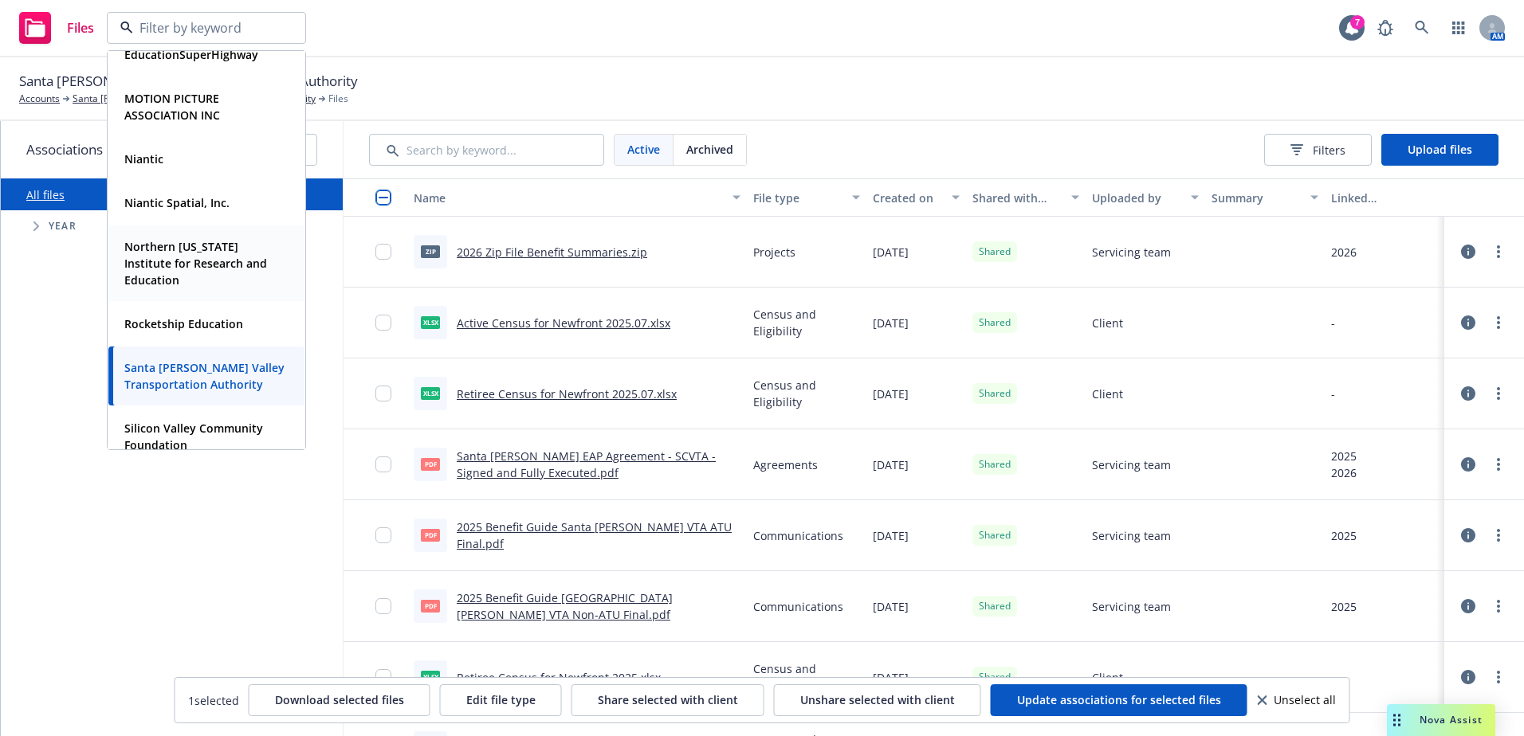
scroll to position [410, 0]
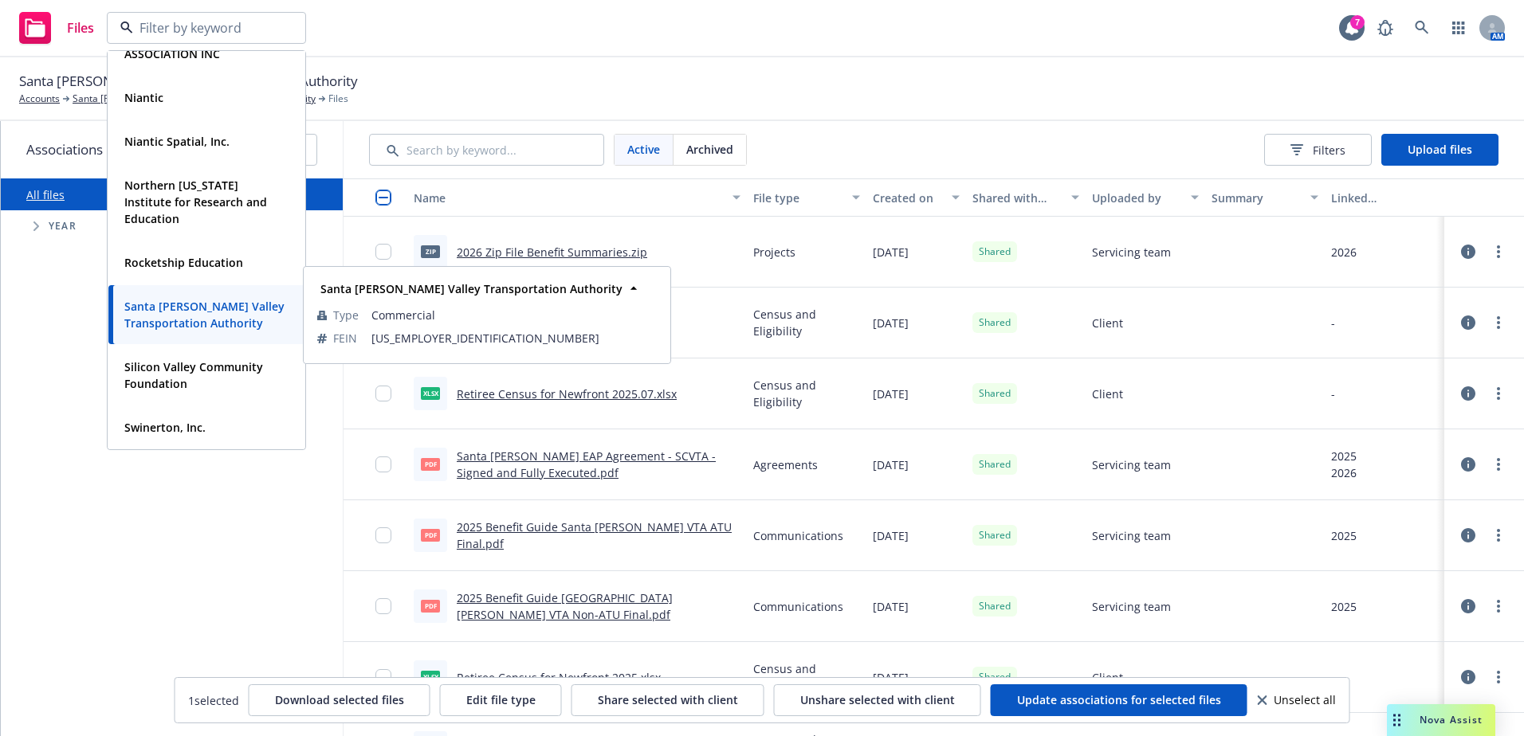
drag, startPoint x: 161, startPoint y: 296, endPoint x: 155, endPoint y: 303, distance: 9.1
click at [161, 295] on div "Santa [PERSON_NAME] Valley Transportation Authority" at bounding box center [203, 315] width 171 height 40
